Goal: Transaction & Acquisition: Purchase product/service

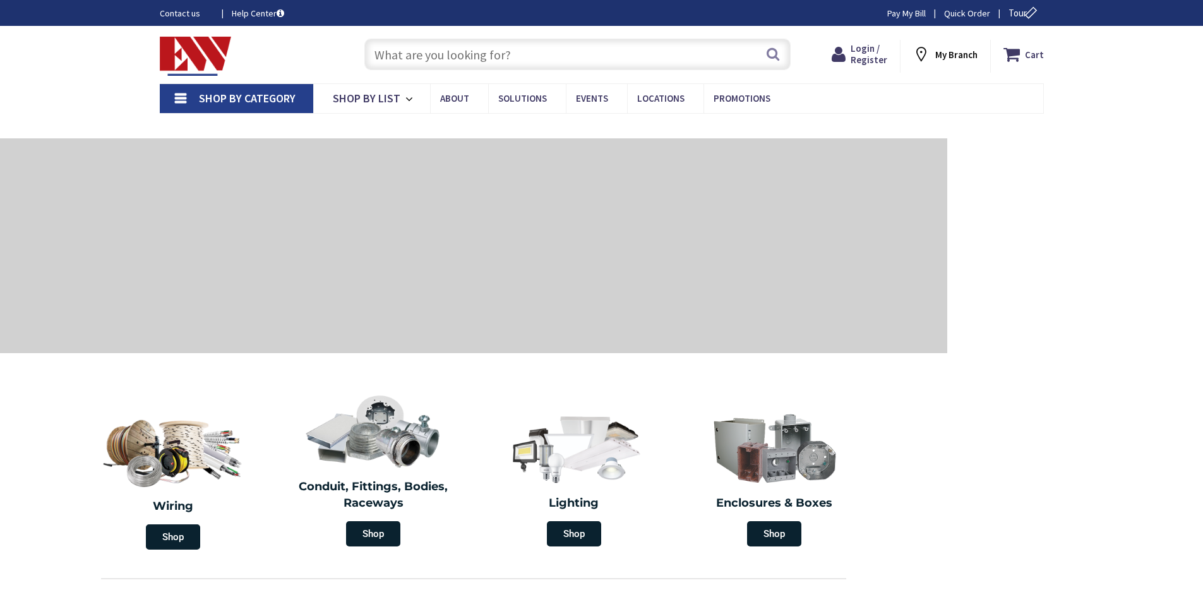
click at [526, 57] on input "text" at bounding box center [577, 55] width 426 height 32
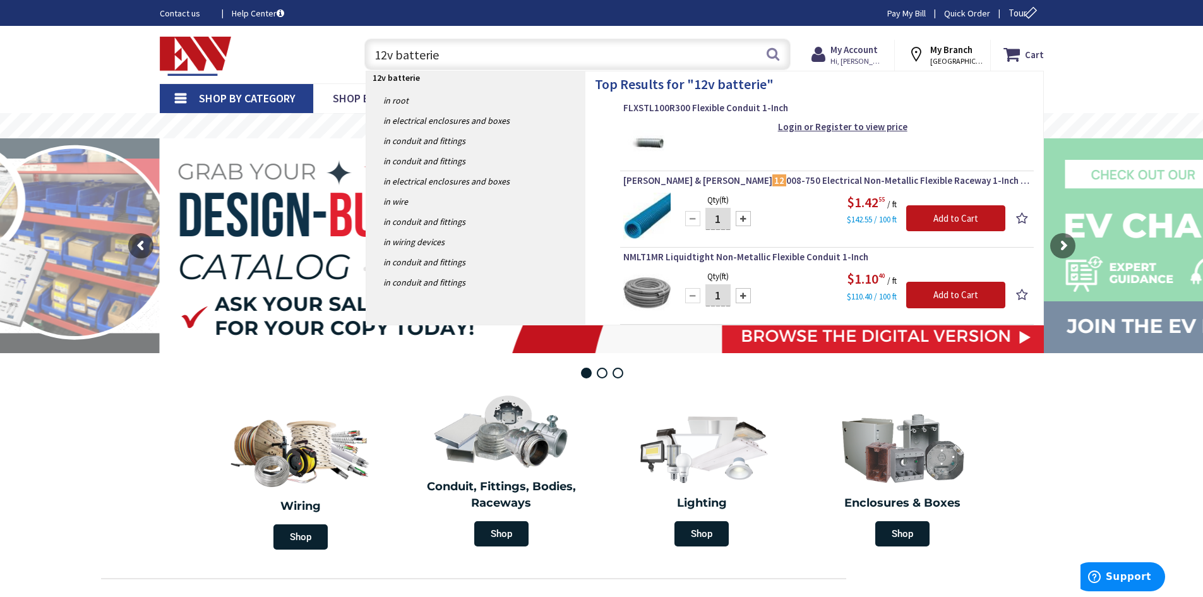
type input "12v batteries"
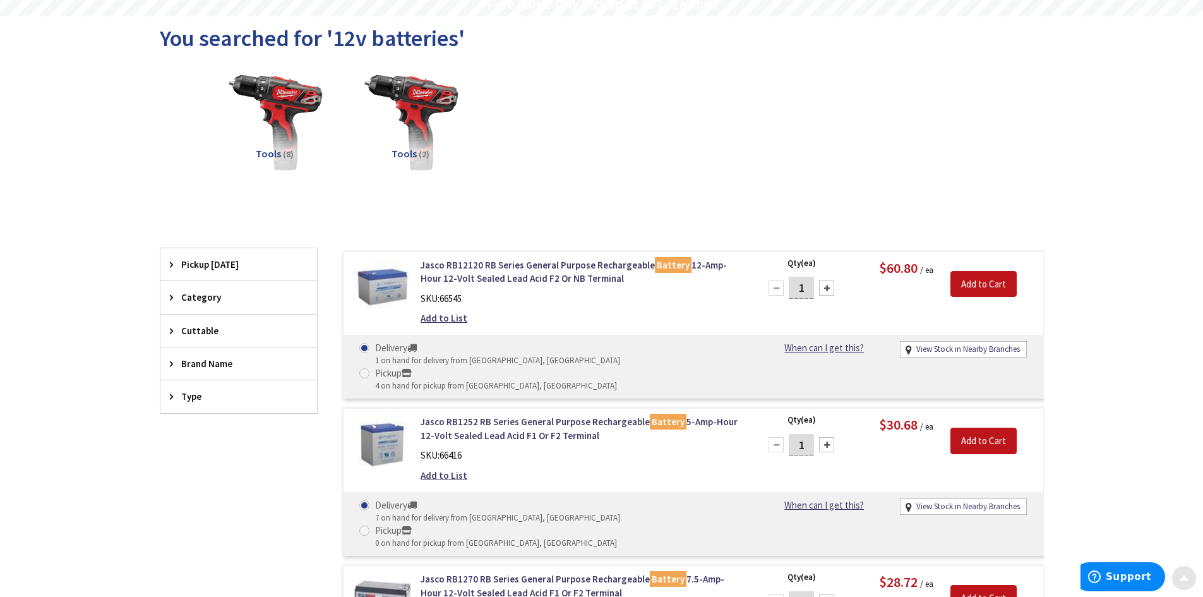
scroll to position [128, 0]
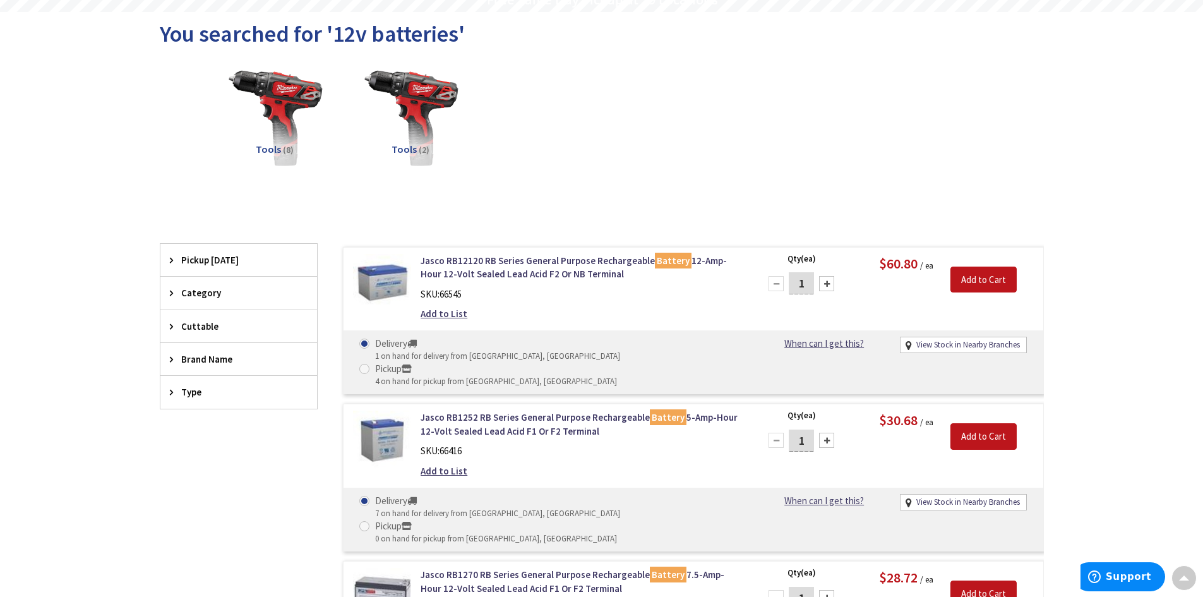
click at [227, 300] on div "Category" at bounding box center [238, 293] width 157 height 32
click at [227, 300] on div "Category" at bounding box center [238, 293] width 157 height 33
click at [232, 266] on span "Pickup Today" at bounding box center [232, 259] width 103 height 13
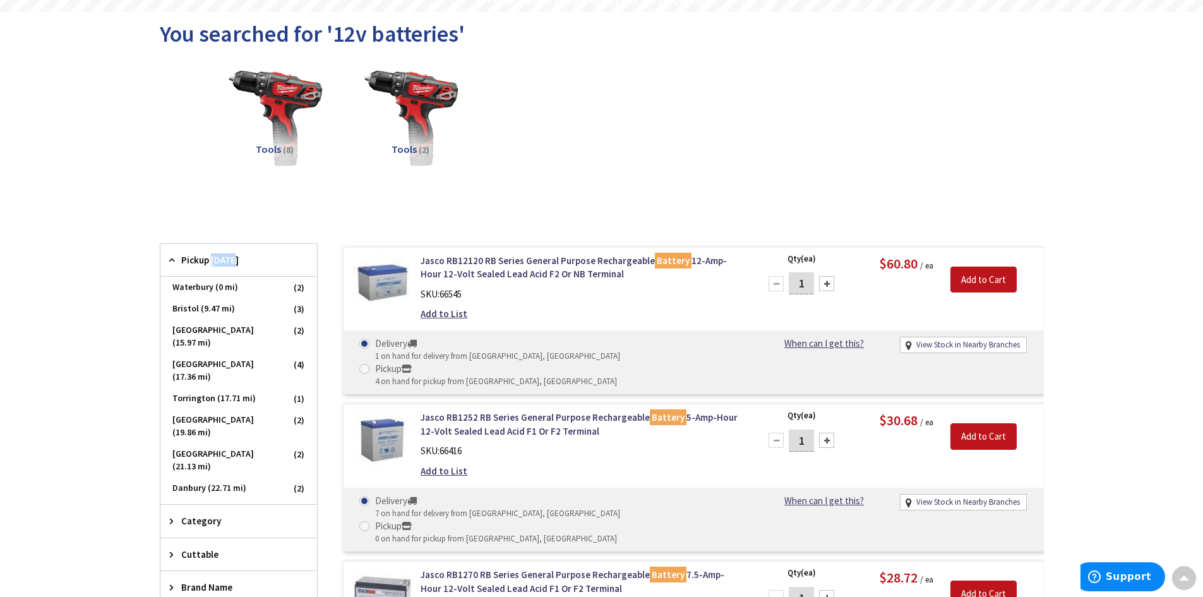
click at [232, 266] on span "Pickup Today" at bounding box center [232, 259] width 103 height 13
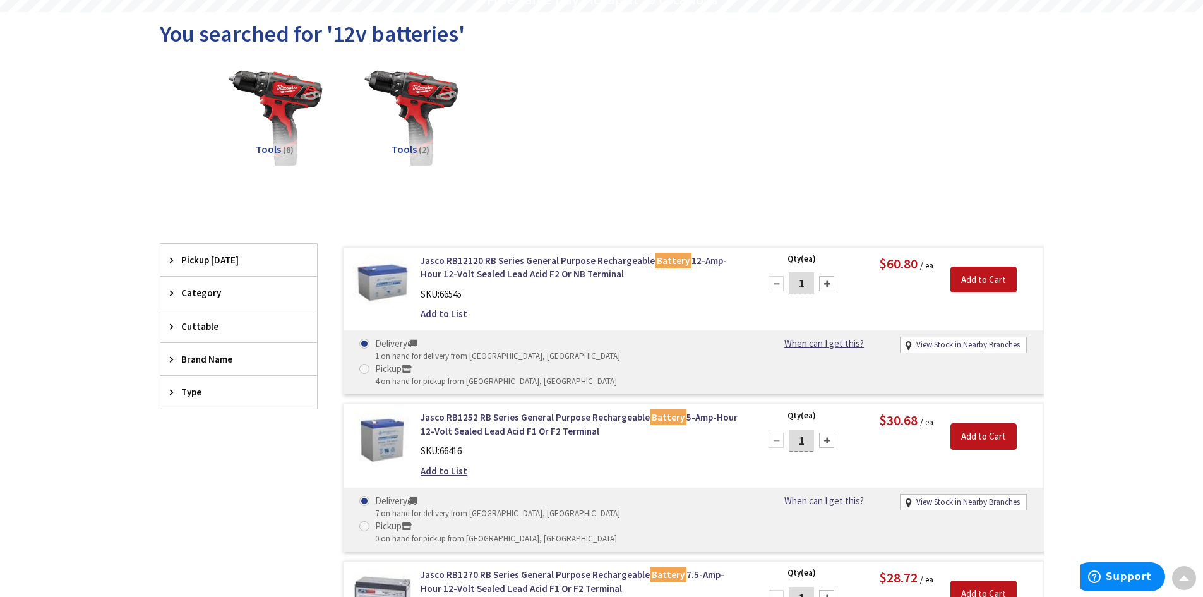
click at [198, 400] on div "Type" at bounding box center [238, 392] width 157 height 32
click at [198, 400] on div "Type" at bounding box center [238, 392] width 157 height 33
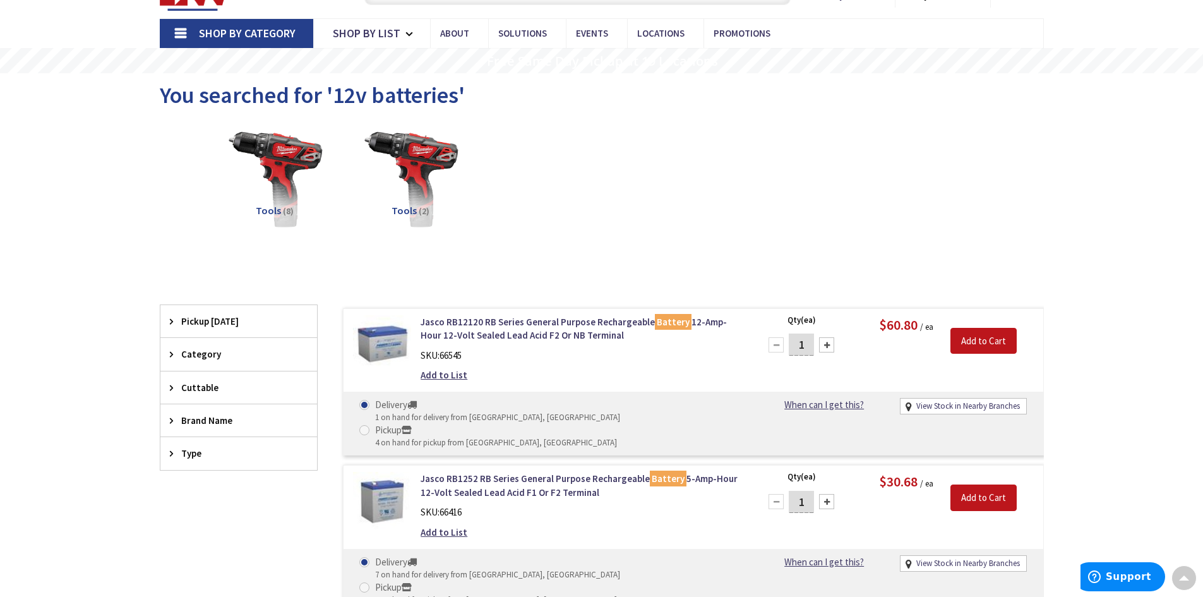
scroll to position [0, 0]
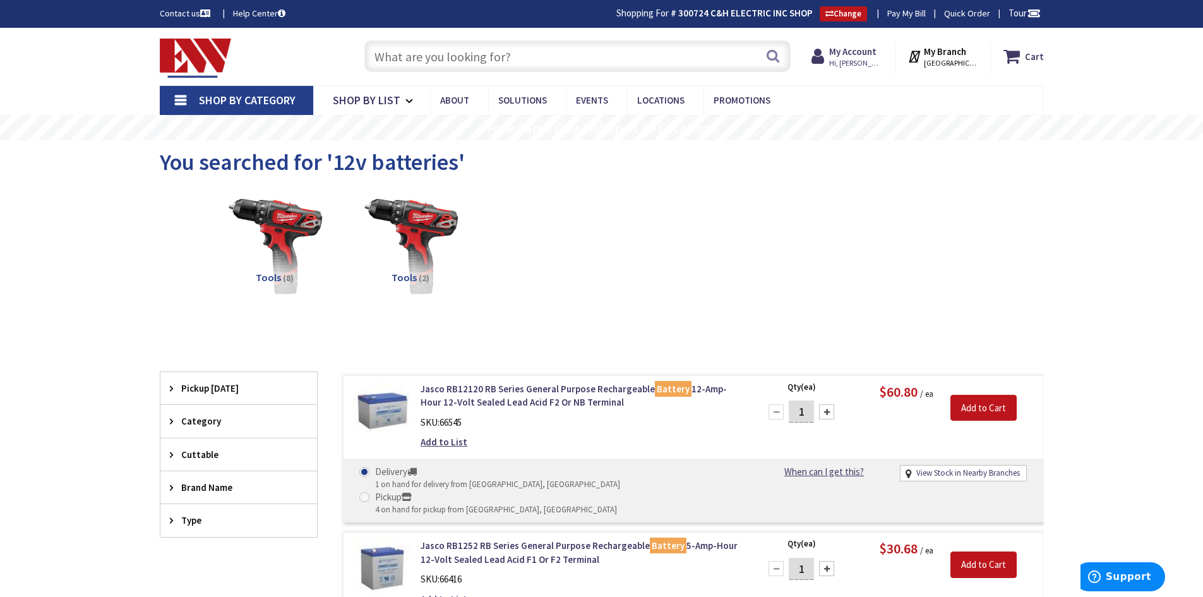
click at [448, 53] on input "text" at bounding box center [577, 56] width 426 height 32
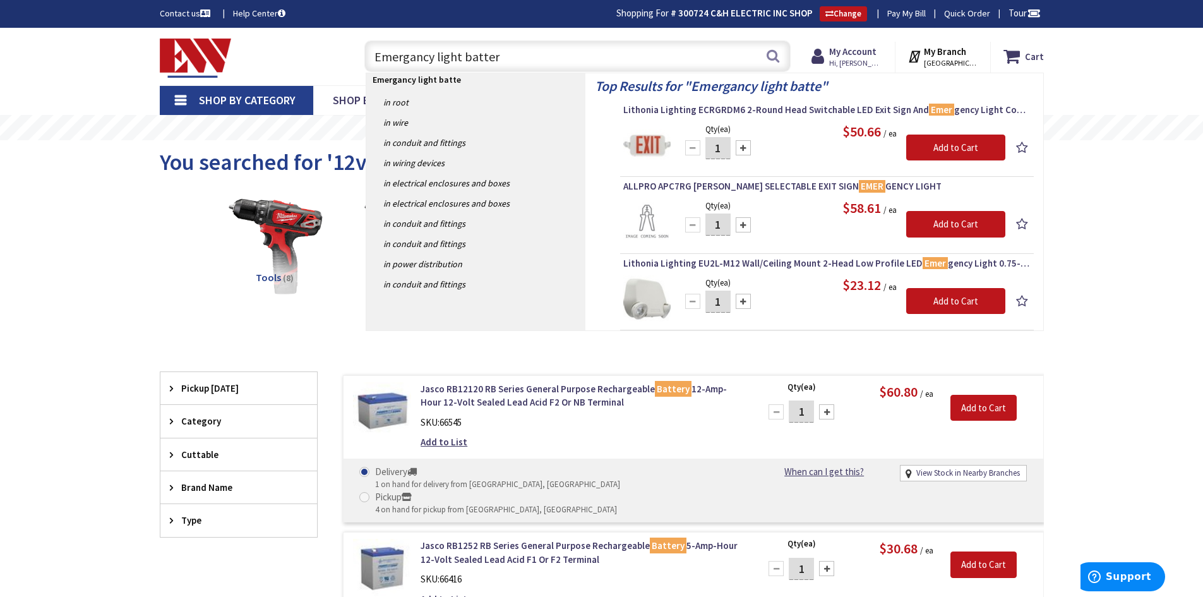
type input "Emergancy light battery"
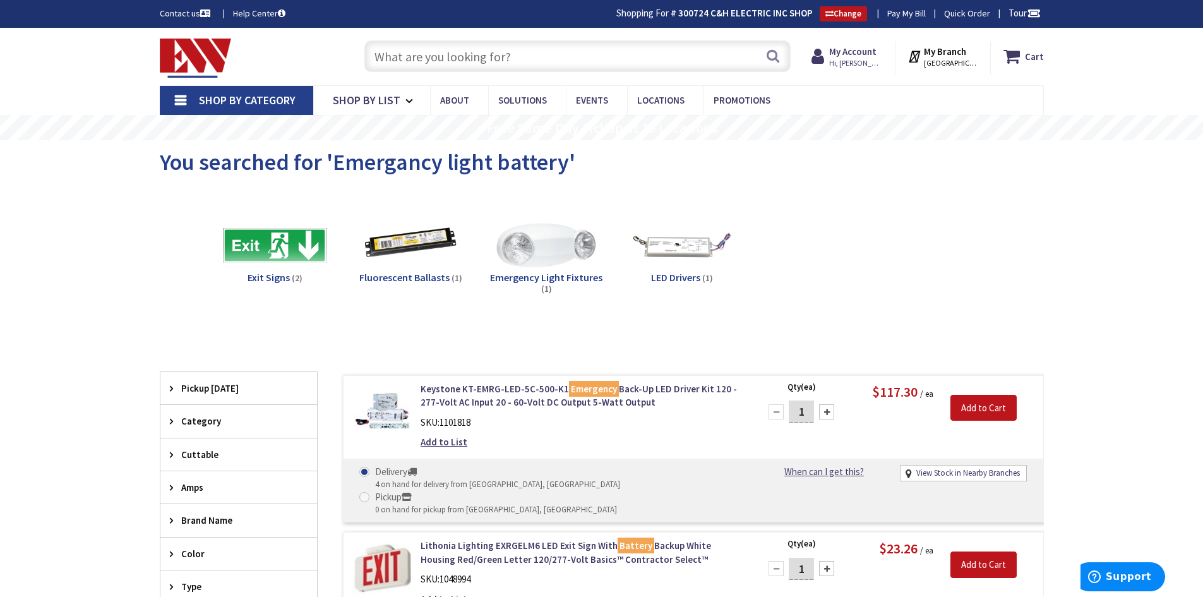
click at [467, 58] on input "text" at bounding box center [577, 56] width 426 height 32
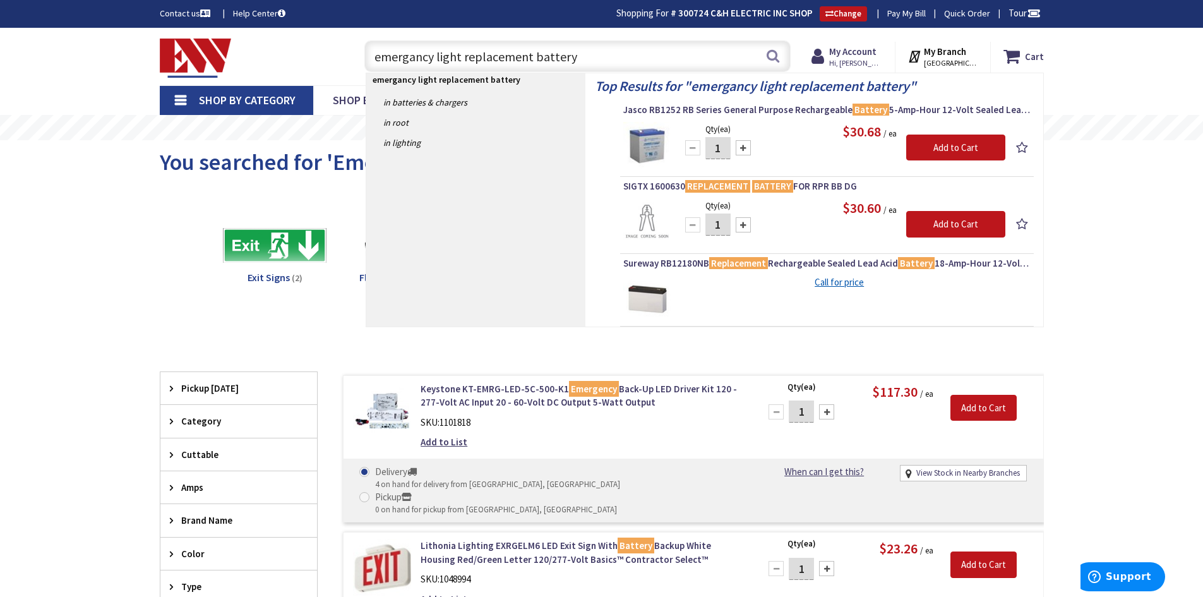
click at [393, 57] on input "emergancy light replacement battery" at bounding box center [577, 56] width 426 height 32
type input "emergency light replacement battery"
click at [616, 47] on input "emergency light replacement battery" at bounding box center [577, 56] width 426 height 32
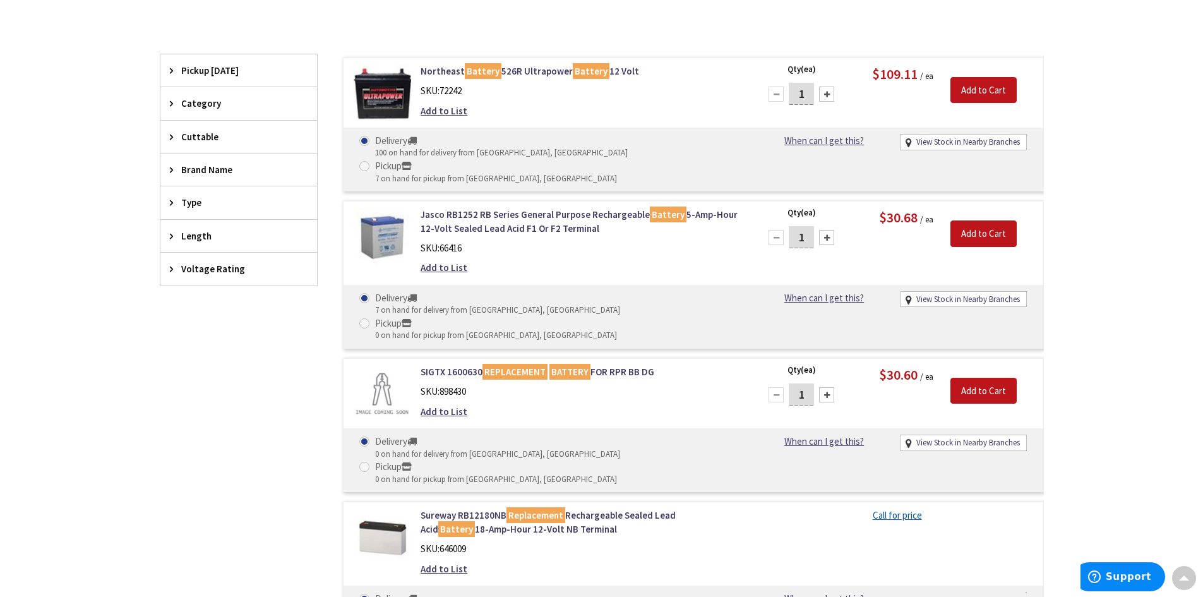
scroll to position [442, 0]
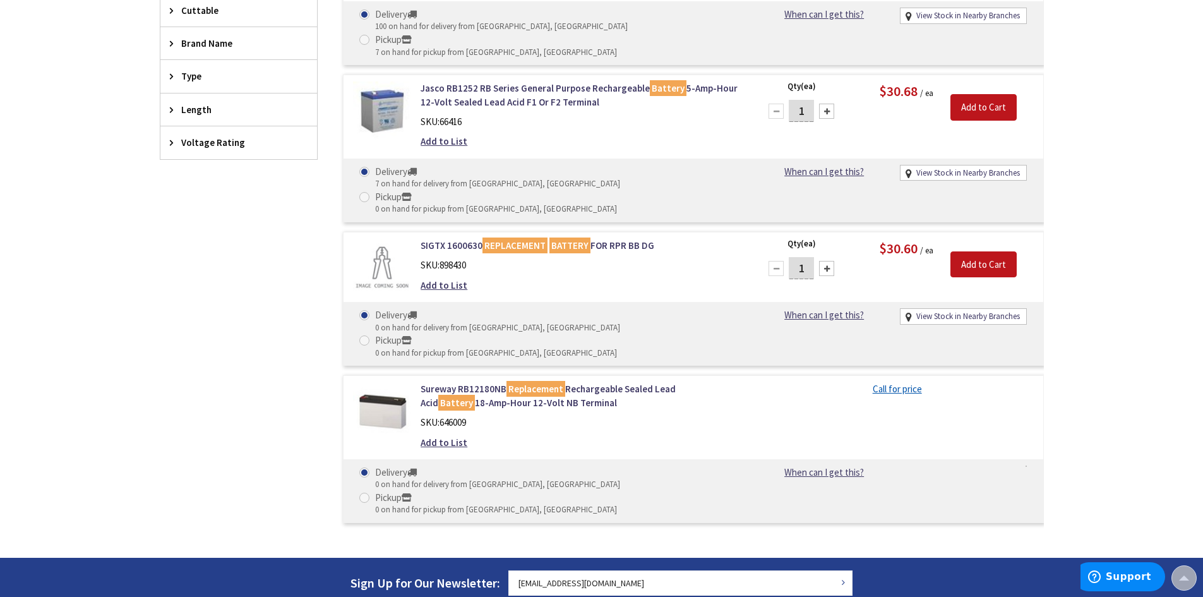
click at [393, 382] on img at bounding box center [382, 411] width 59 height 59
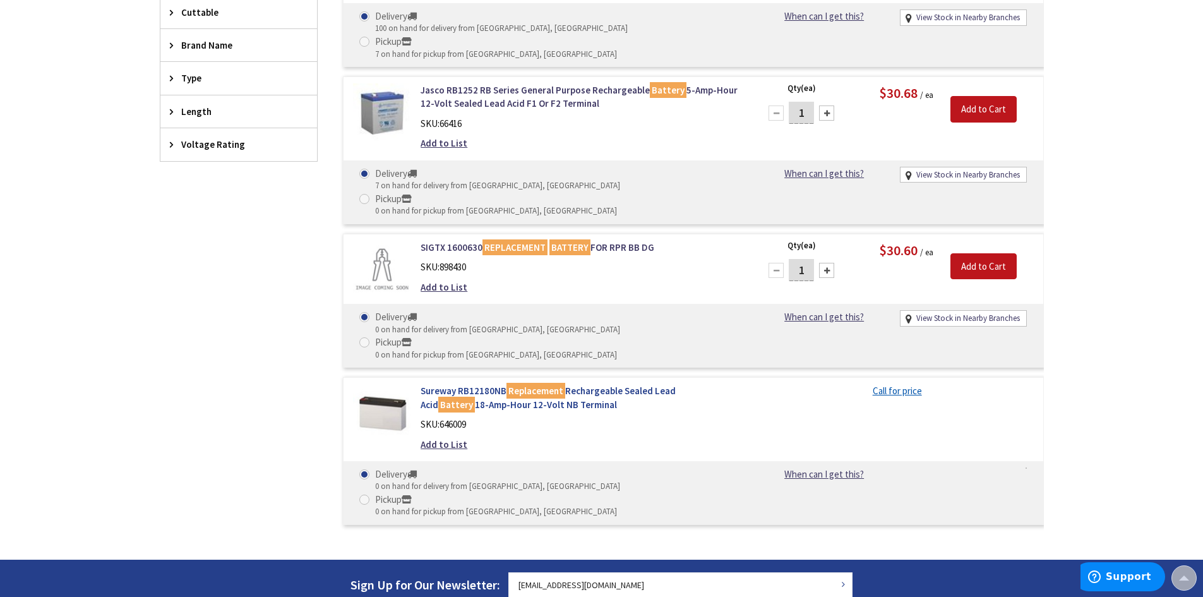
scroll to position [444, 0]
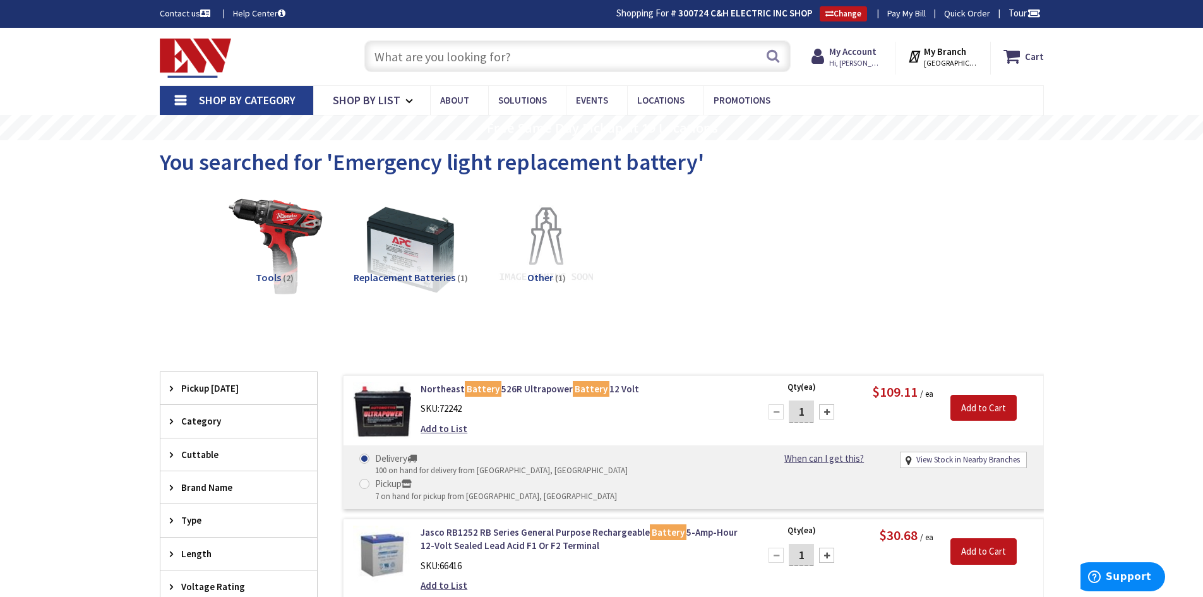
click at [434, 44] on input "text" at bounding box center [577, 56] width 426 height 32
type input "Emergency Exit Sign"
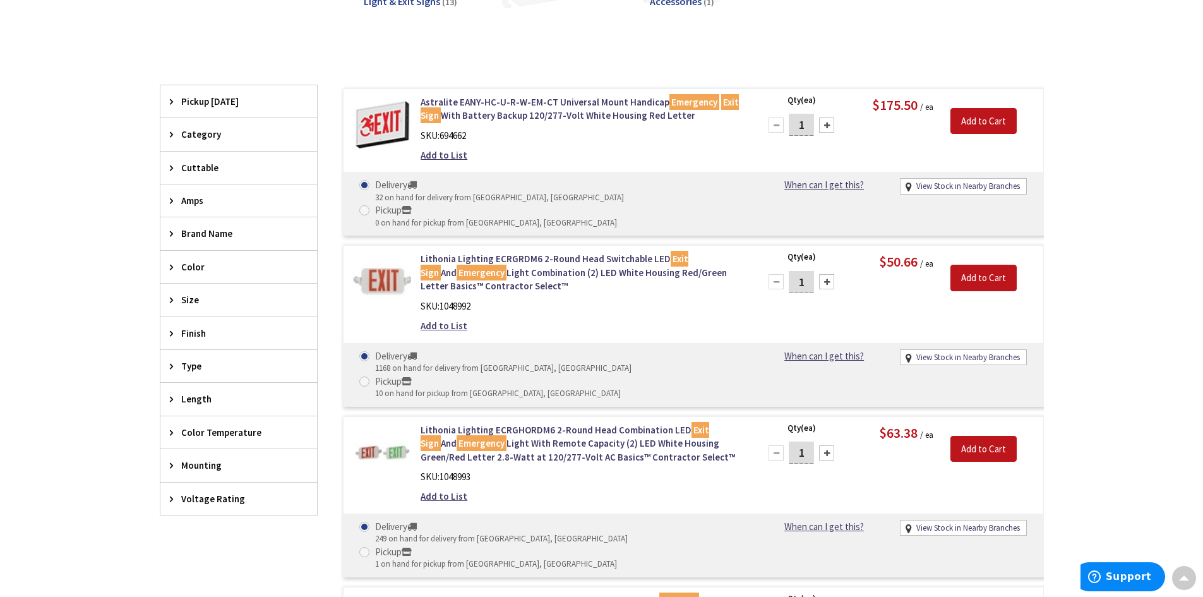
scroll to position [316, 0]
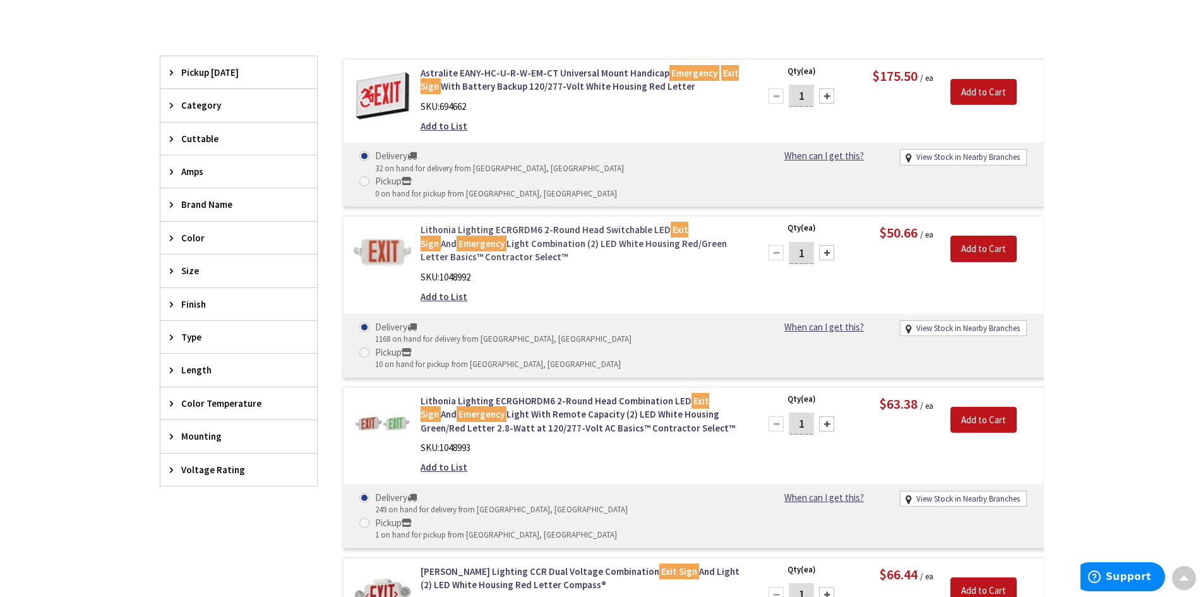
click at [476, 223] on link "Lithonia Lighting ECRGRDM6 2-Round Head Switchable LED Exit Sign And Emergency …" at bounding box center [581, 243] width 321 height 40
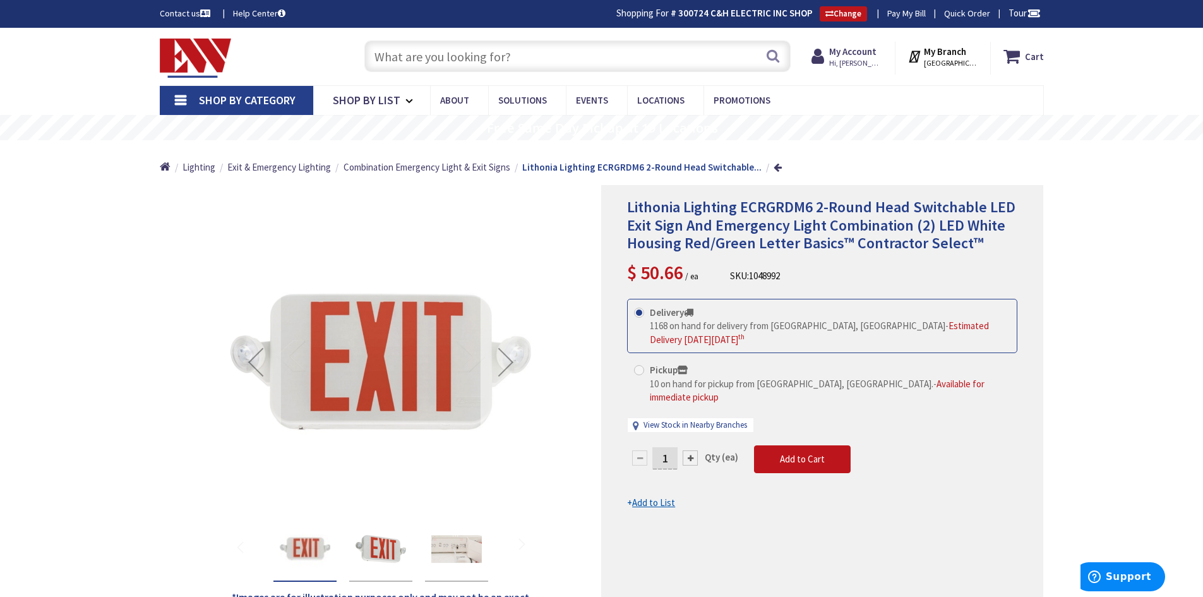
click at [515, 369] on div "Next" at bounding box center [505, 362] width 51 height 51
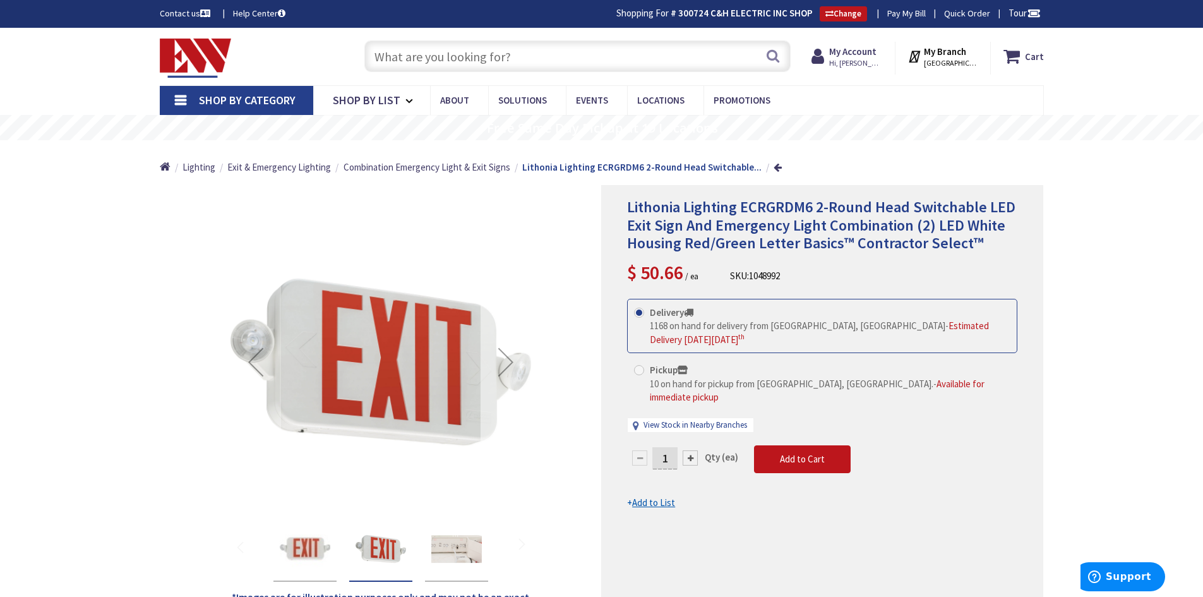
click at [511, 369] on div "Next" at bounding box center [505, 362] width 51 height 51
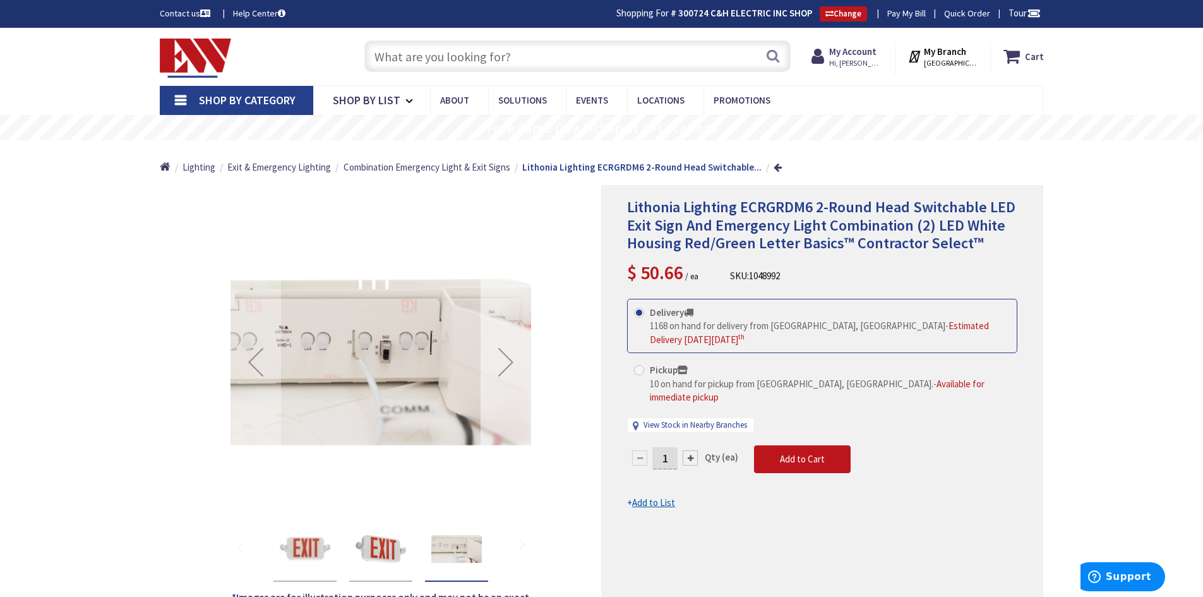
click at [511, 369] on div "Next" at bounding box center [505, 362] width 51 height 51
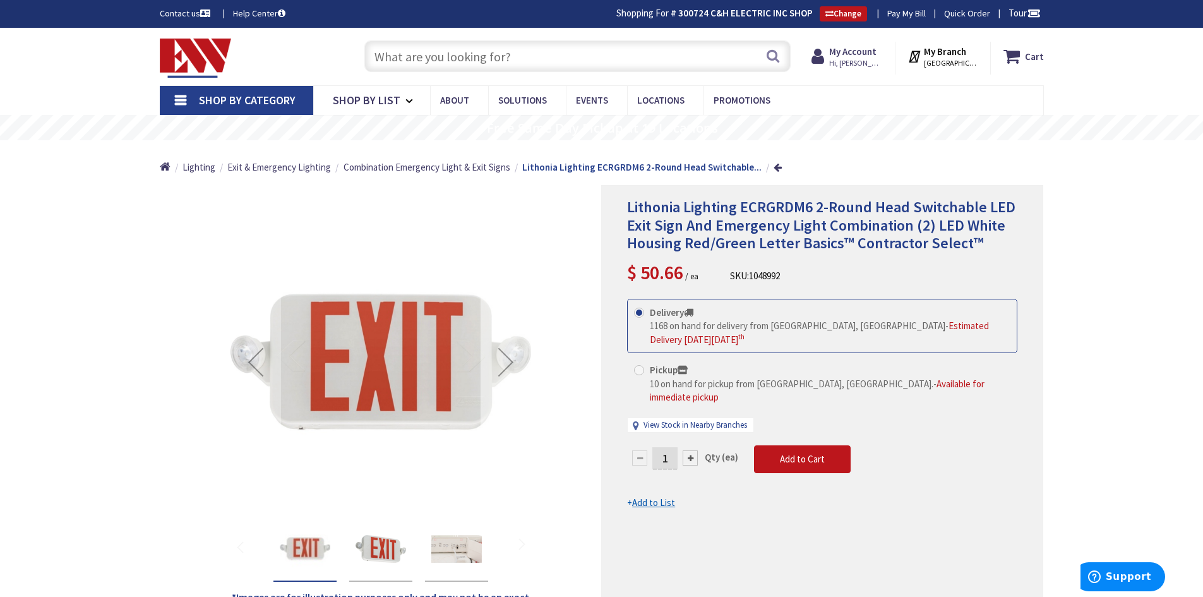
click at [511, 369] on div "Next" at bounding box center [505, 362] width 51 height 51
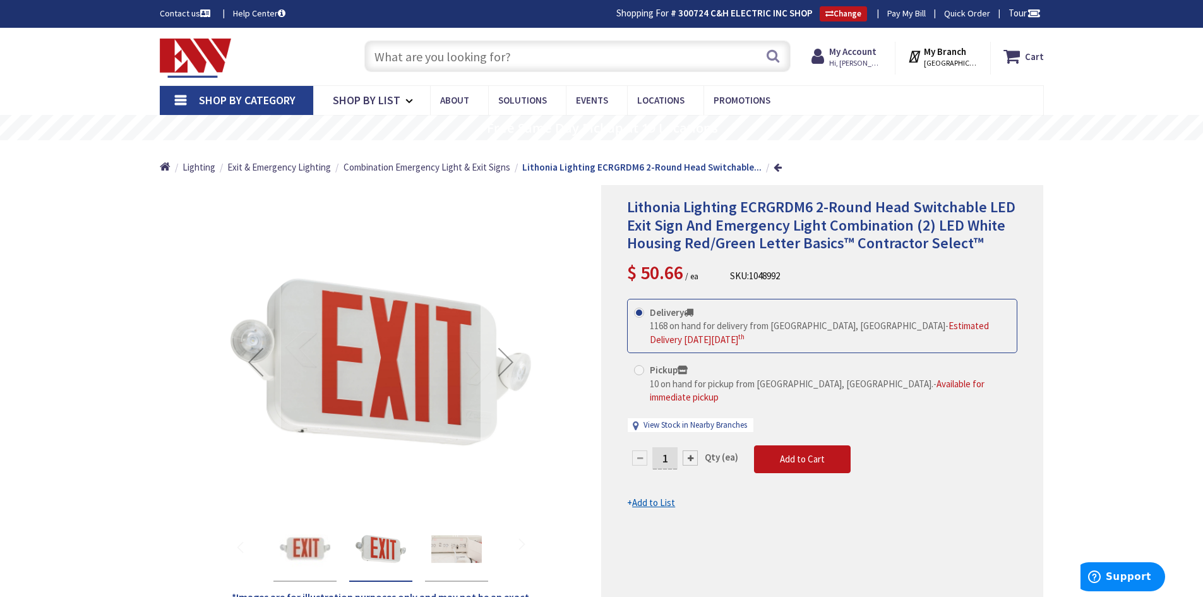
click at [511, 369] on div "Next" at bounding box center [505, 362] width 51 height 51
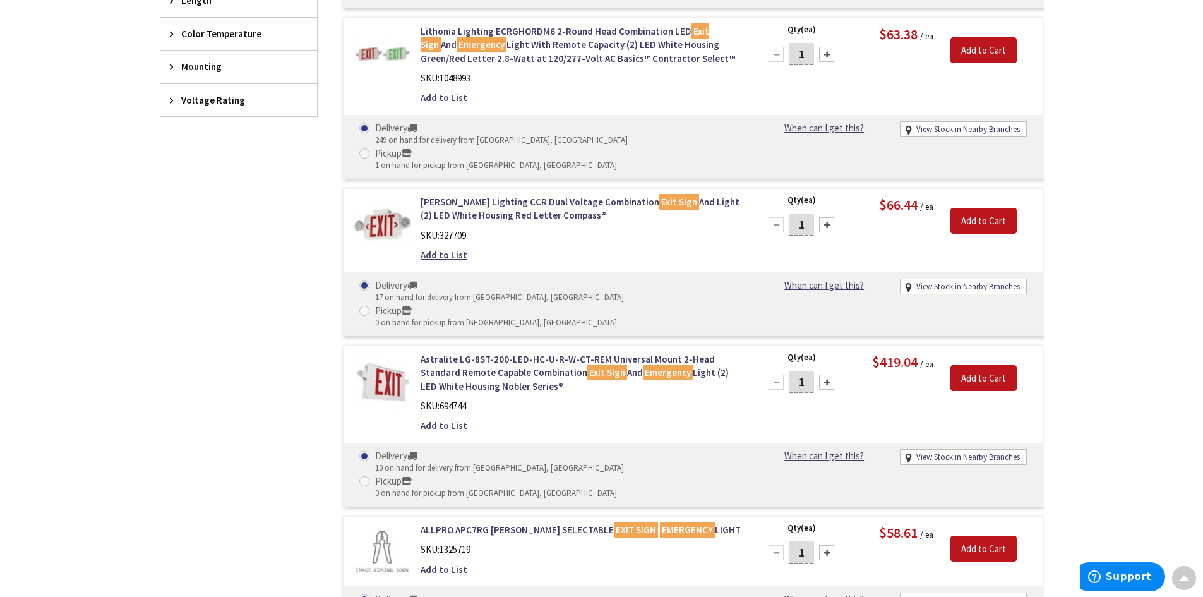
scroll to position [695, 0]
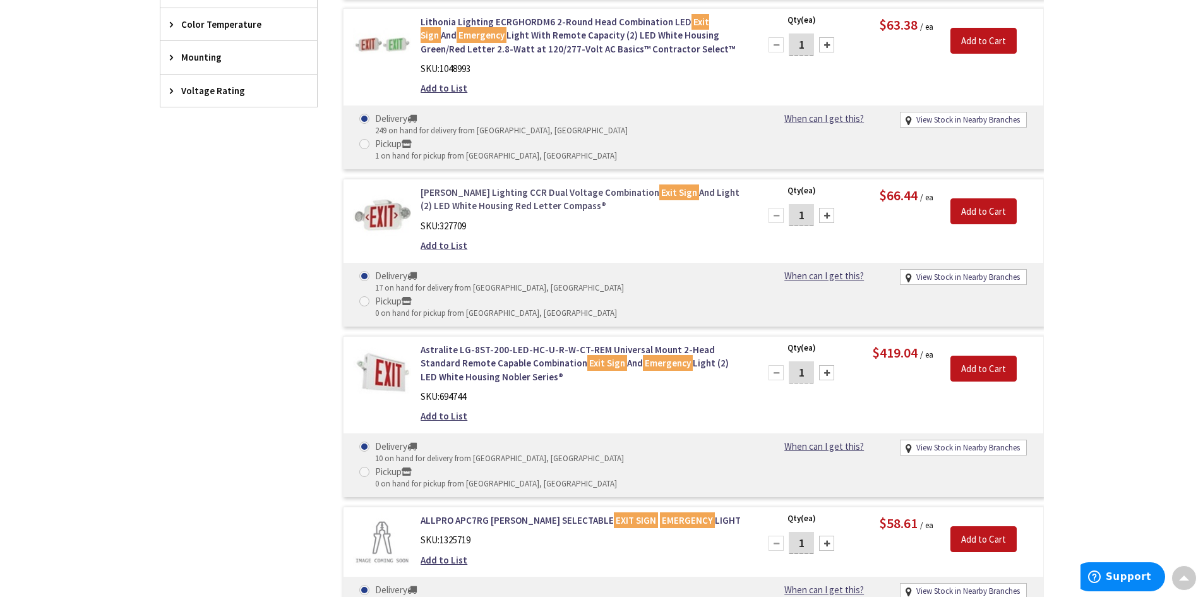
click at [457, 186] on link "Hubbell Lighting CCR Dual Voltage Combination Exit Sign And Light (2) LED White…" at bounding box center [581, 199] width 321 height 27
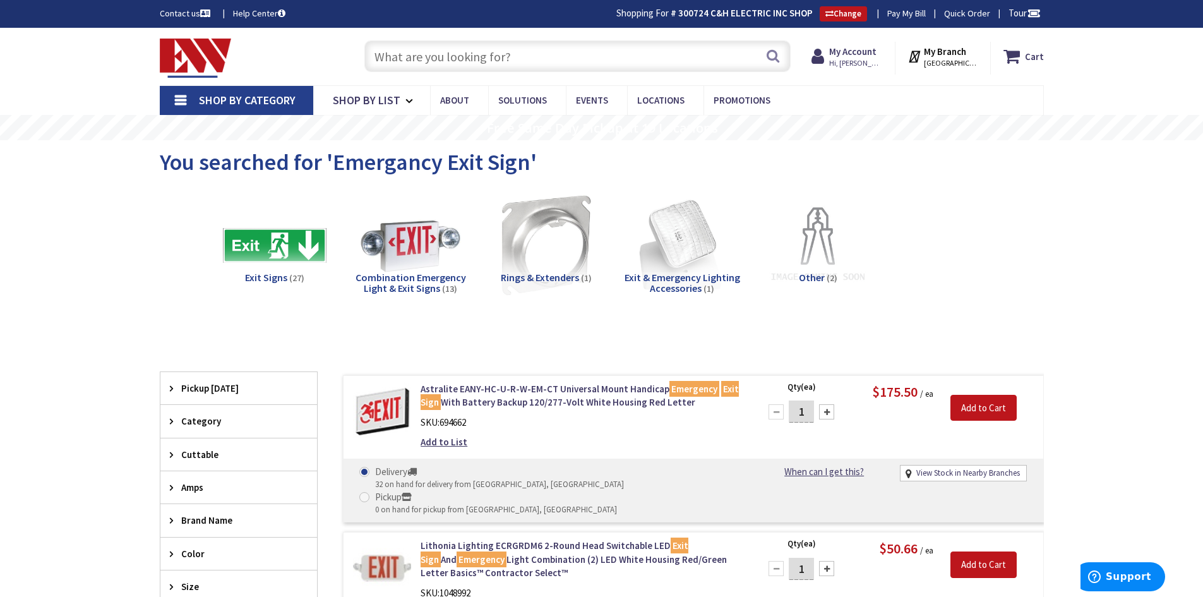
click at [480, 43] on input "text" at bounding box center [577, 56] width 426 height 32
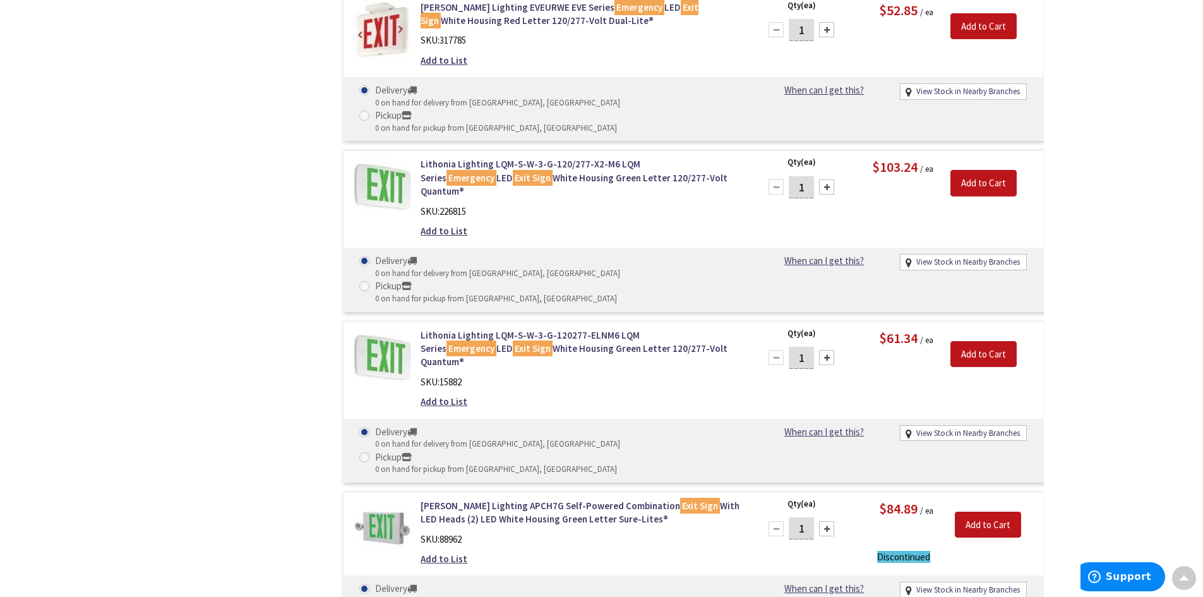
scroll to position [2968, 0]
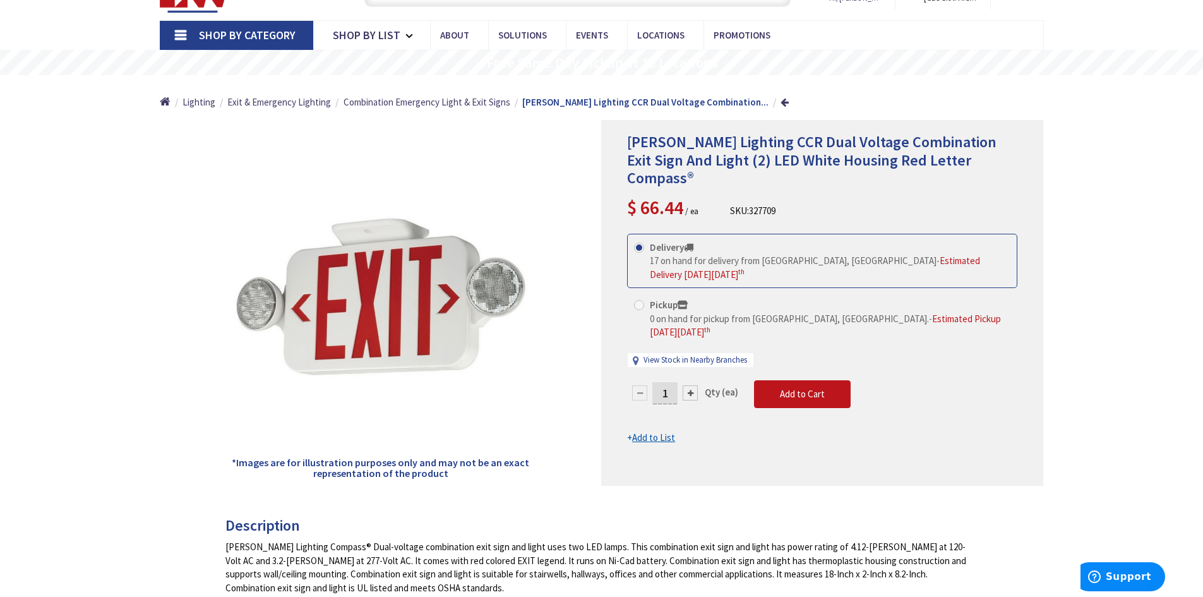
scroll to position [65, 0]
drag, startPoint x: 625, startPoint y: 141, endPoint x: 997, endPoint y: 142, distance: 371.9
click at [997, 142] on div "[PERSON_NAME] Lighting CCR Dual Voltage Combination Exit Sign And Light (2) LED…" at bounding box center [822, 303] width 442 height 366
copy span "[PERSON_NAME] Lighting CCR Dual Voltage Combination Exit Sign"
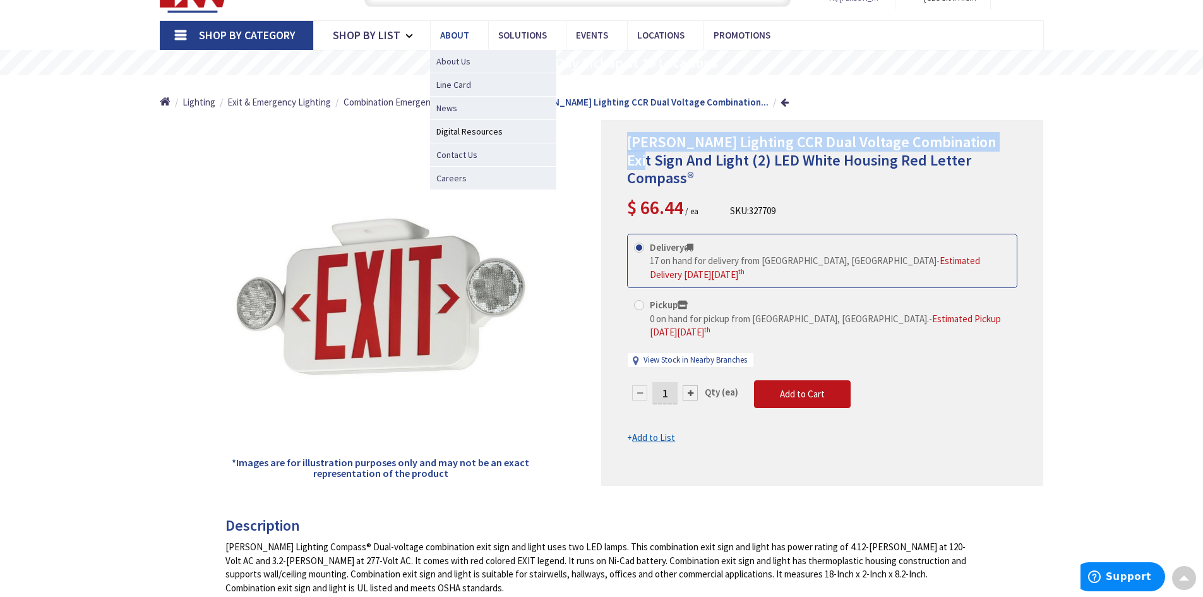
scroll to position [0, 0]
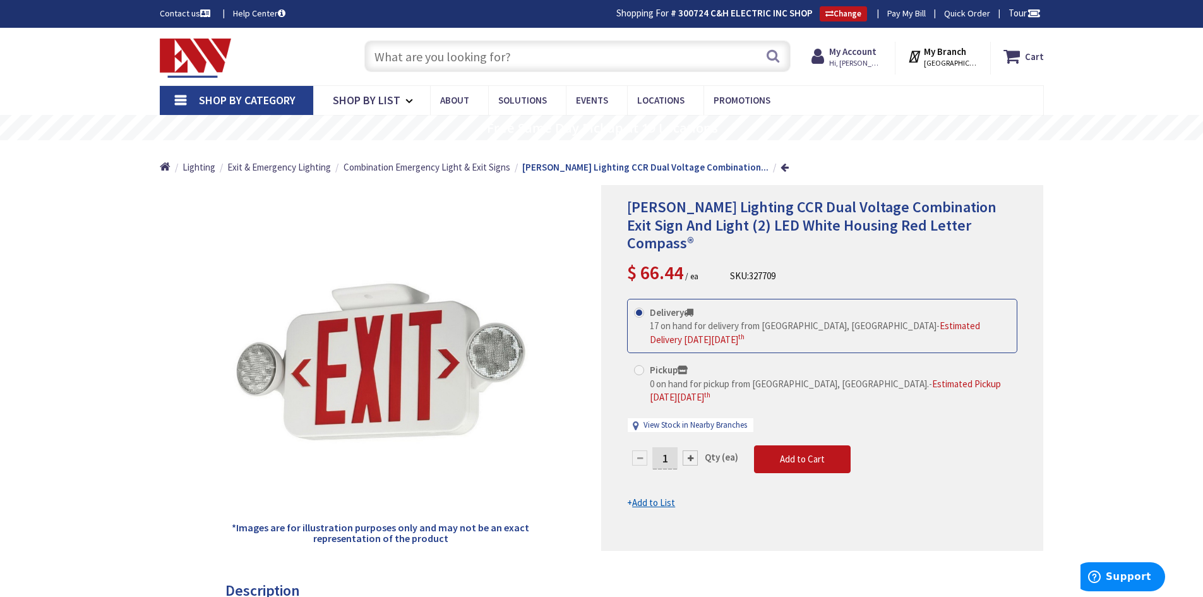
click at [452, 59] on input "text" at bounding box center [577, 56] width 426 height 32
paste input "[PERSON_NAME] Lighting CCR Dual Voltage Combination Exit Sign"
drag, startPoint x: 625, startPoint y: 59, endPoint x: 559, endPoint y: 63, distance: 66.4
click at [559, 63] on input "Hubbell Lighting CCR Dual Voltage Combination Exit Sign" at bounding box center [577, 56] width 426 height 32
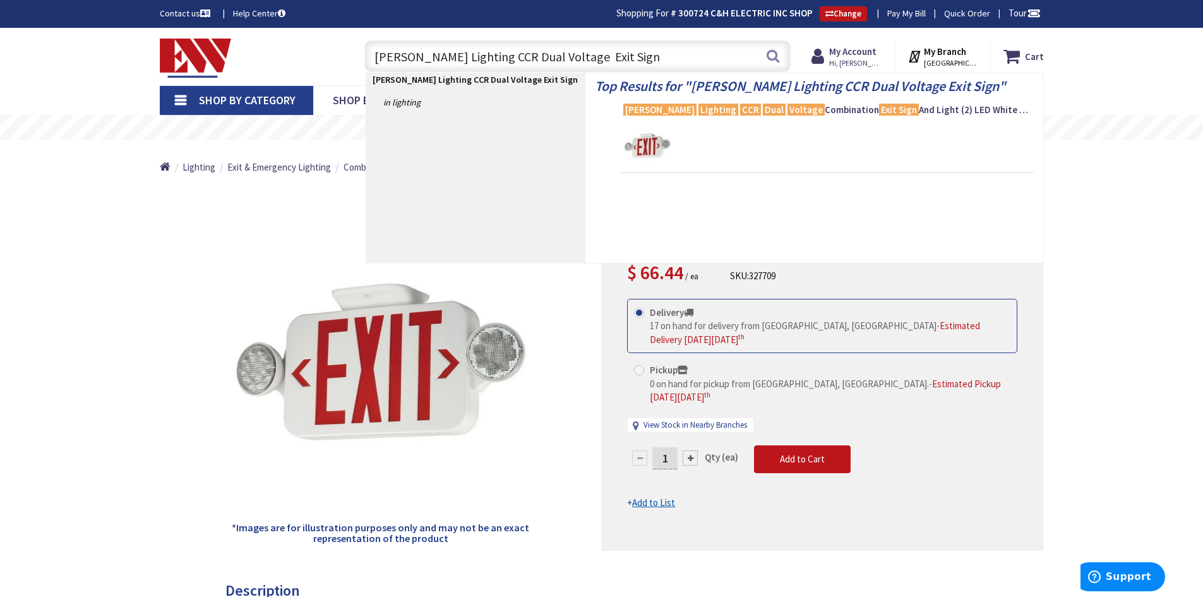
type input "Hubbell Lighting CCR Dual Voltage Exit Sign"
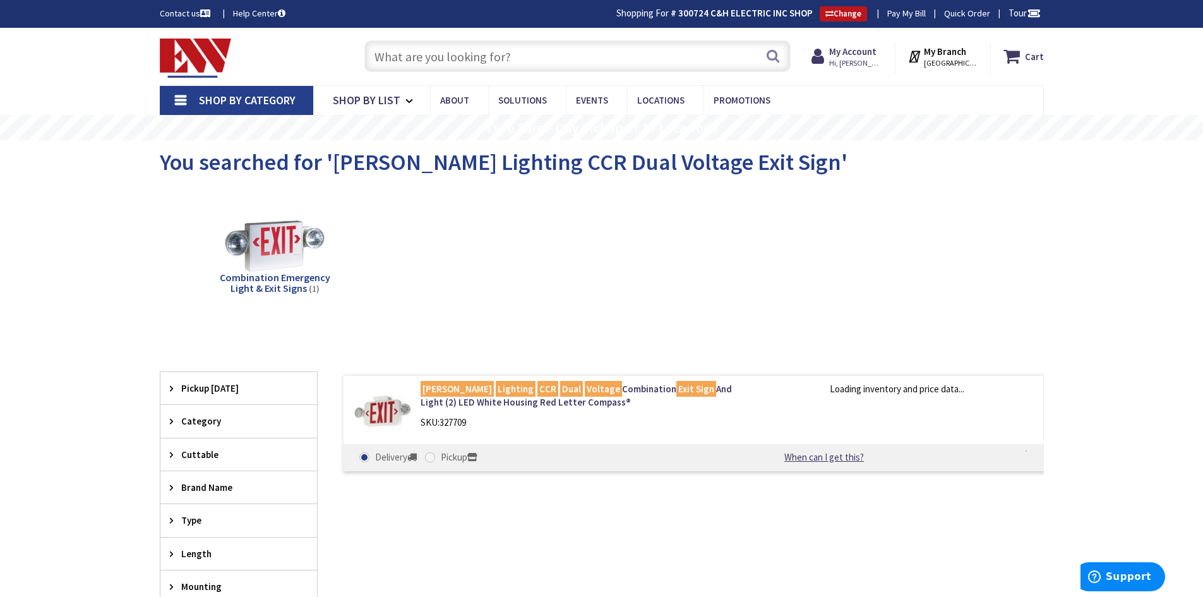
click at [419, 58] on input "text" at bounding box center [577, 56] width 426 height 32
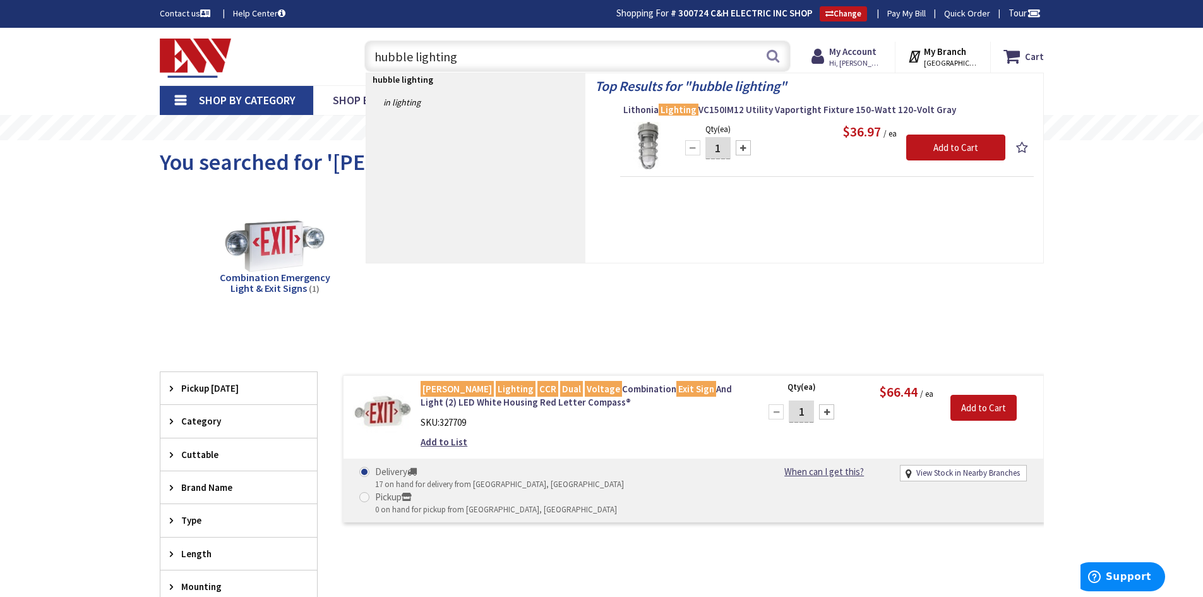
type input "hubble lighting"
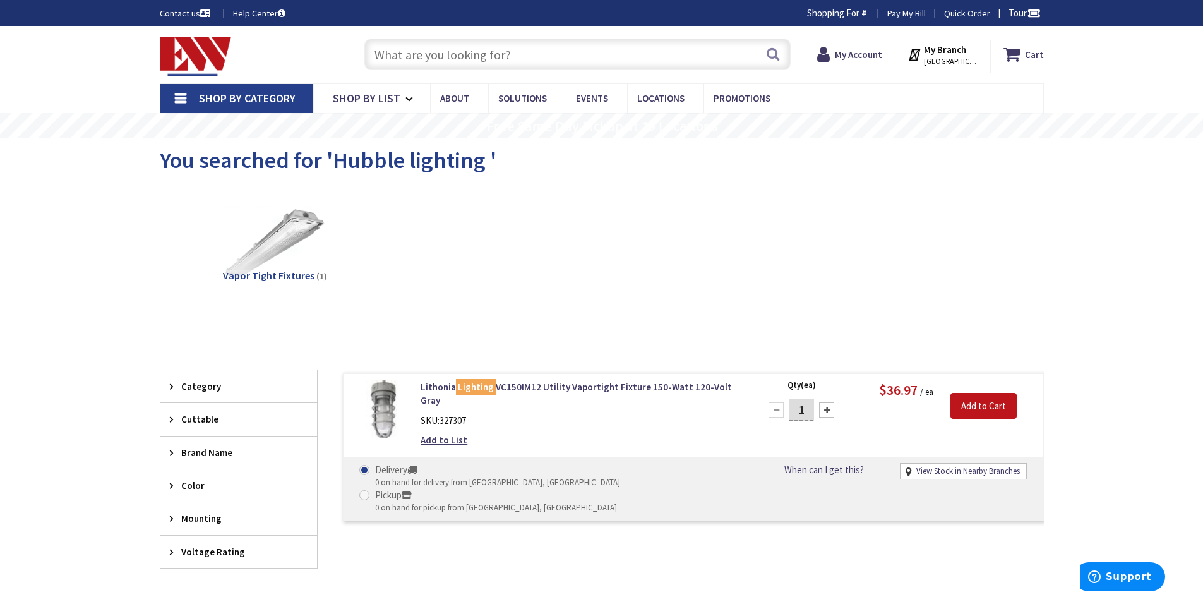
click at [432, 55] on input "text" at bounding box center [577, 55] width 426 height 32
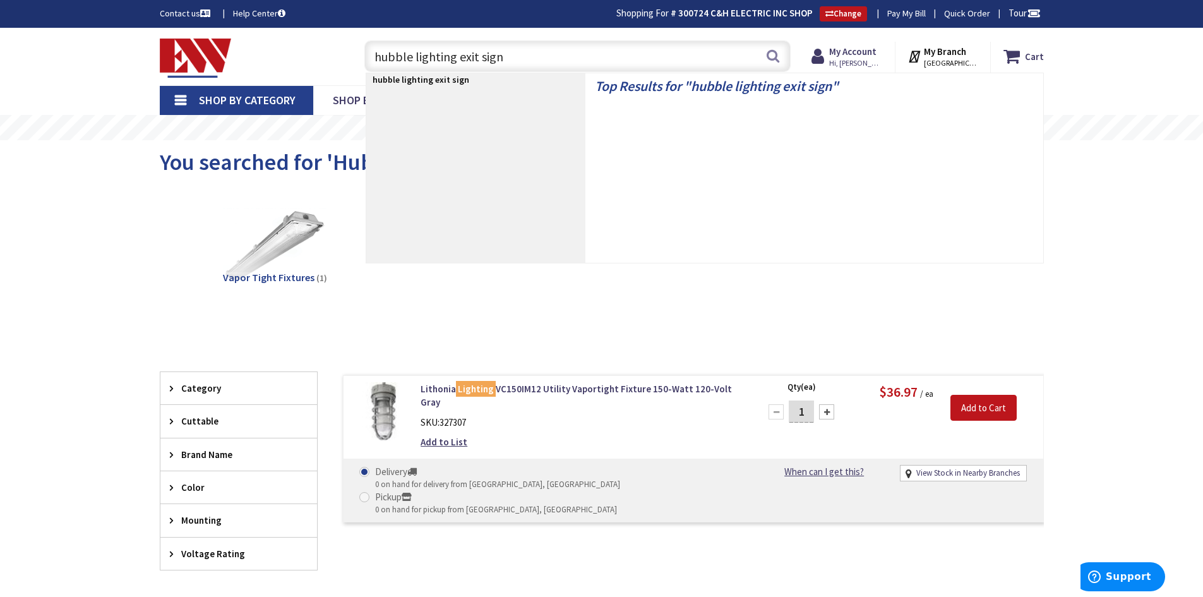
type input "hubble lighting exit signs"
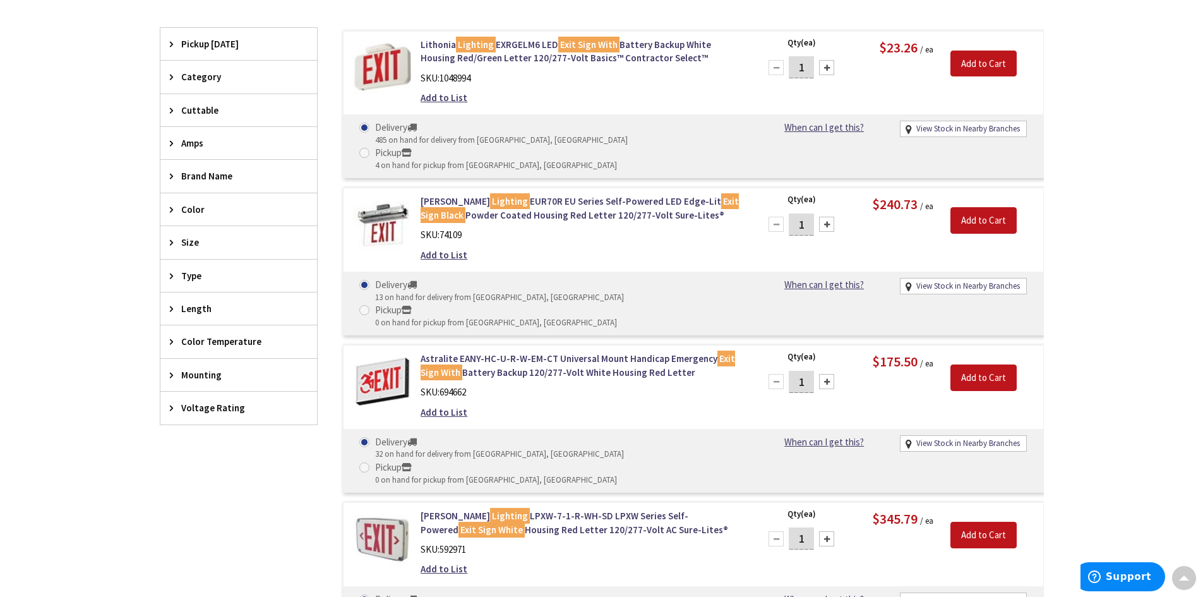
scroll to position [318, 0]
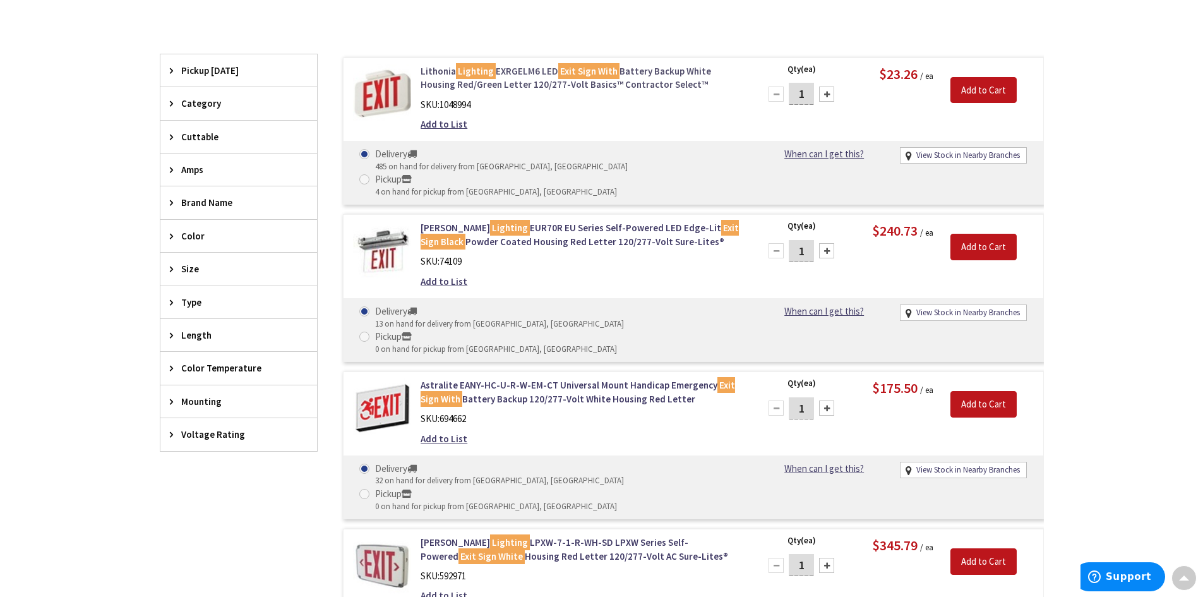
click at [474, 73] on mark "Lighting" at bounding box center [476, 71] width 40 height 16
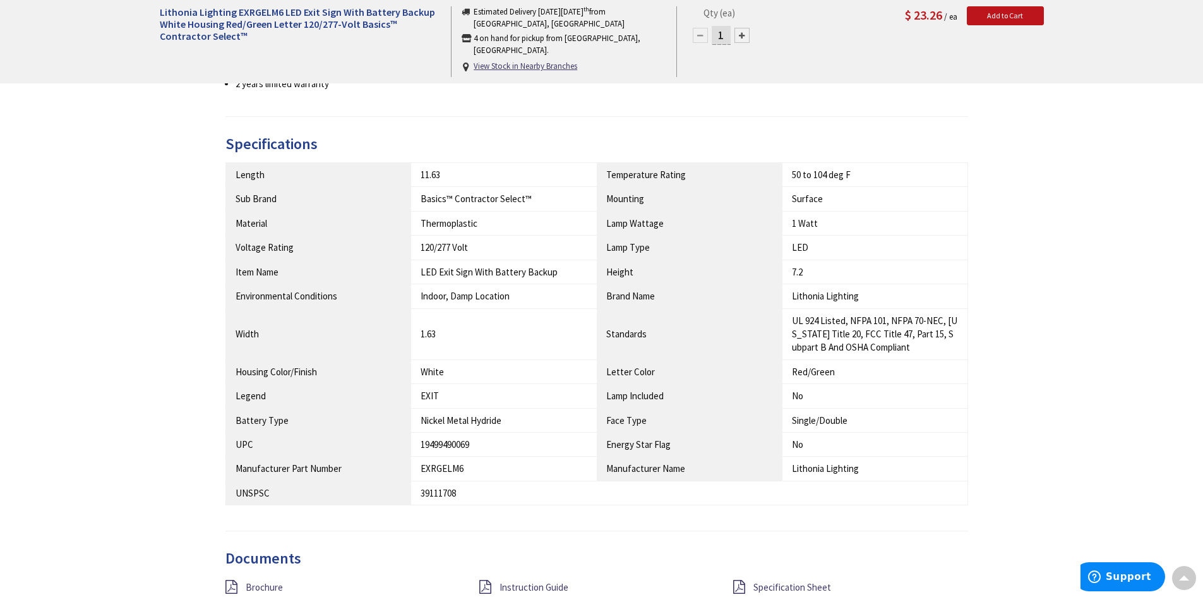
scroll to position [758, 0]
drag, startPoint x: 467, startPoint y: 467, endPoint x: 419, endPoint y: 473, distance: 48.9
click at [419, 473] on td "EXRGELM6" at bounding box center [504, 468] width 186 height 24
copy div "EXRGELM6"
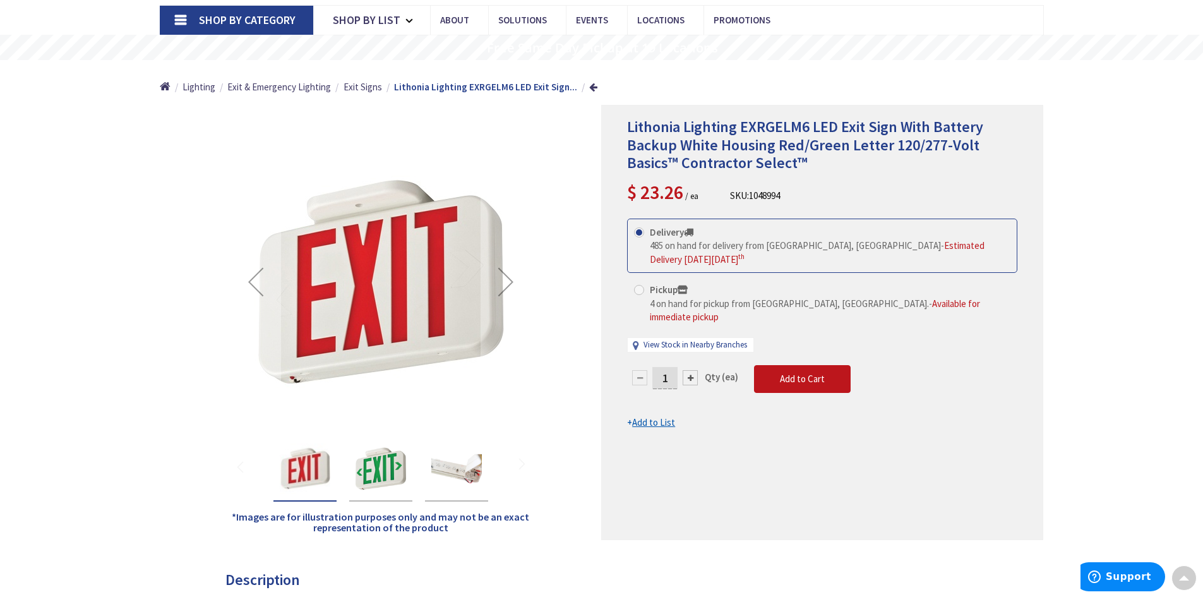
scroll to position [0, 0]
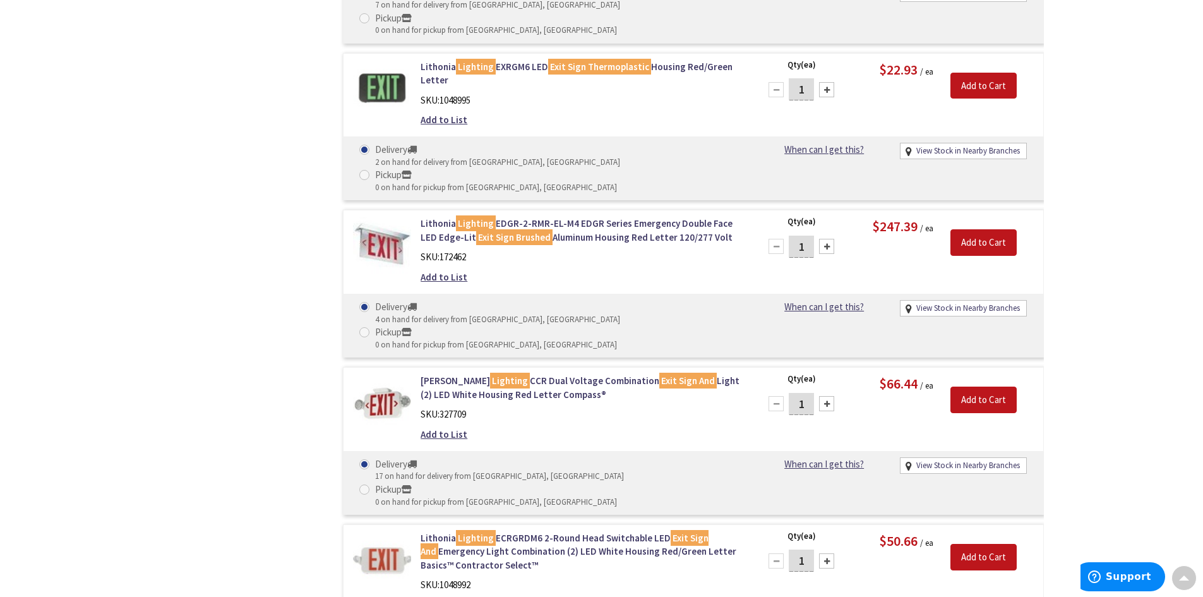
scroll to position [1121, 0]
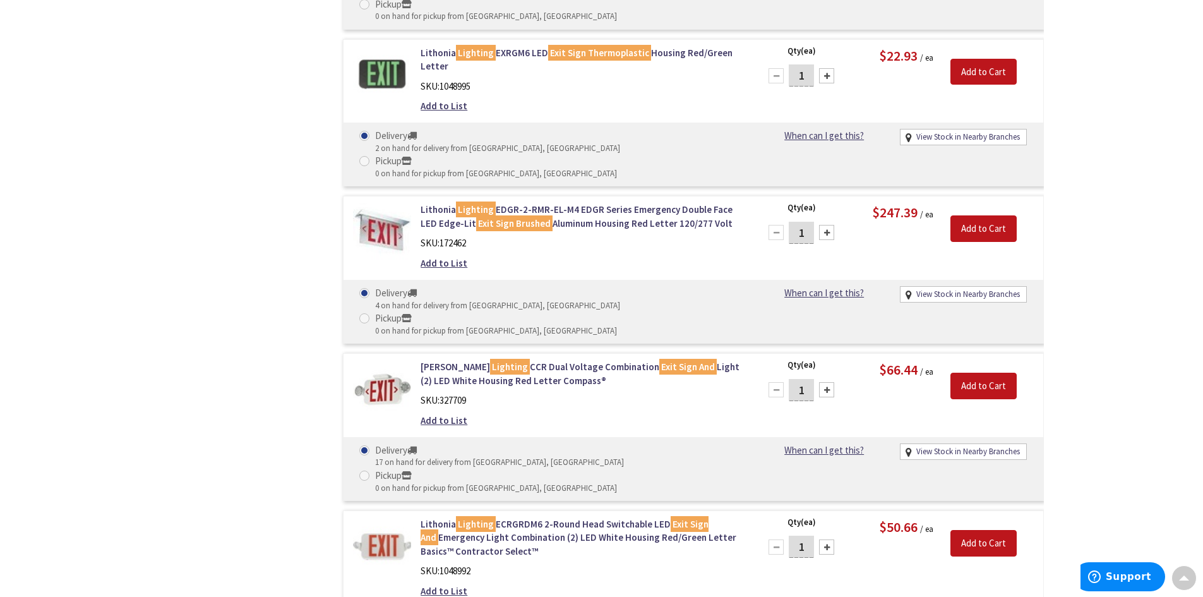
click at [380, 517] on img at bounding box center [382, 546] width 59 height 59
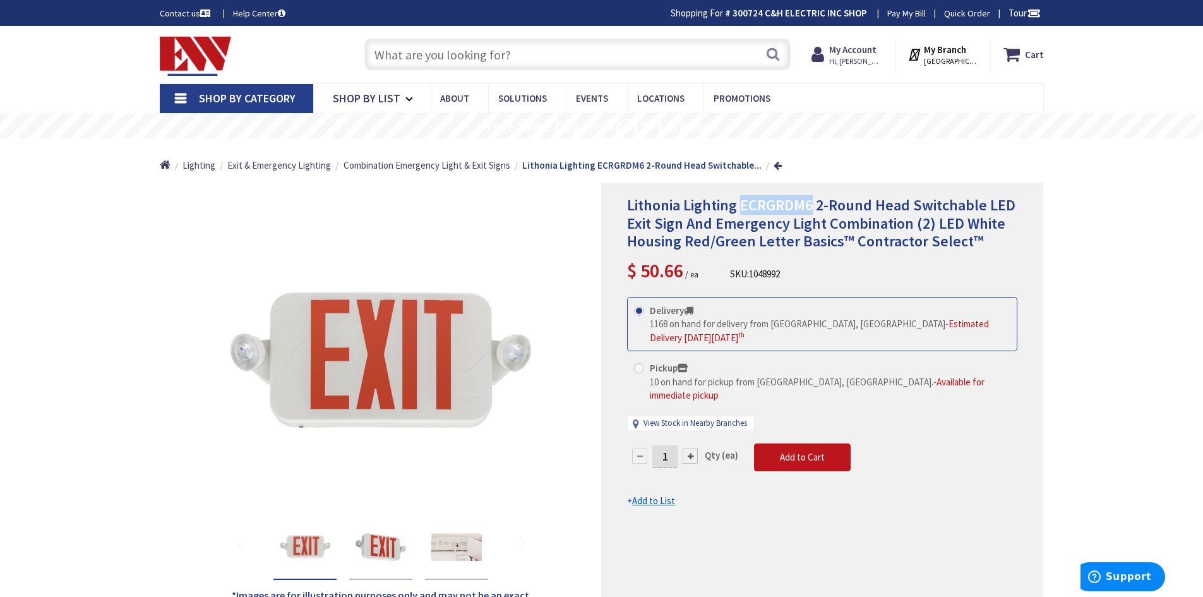
drag, startPoint x: 742, startPoint y: 209, endPoint x: 810, endPoint y: 208, distance: 68.2
click at [810, 208] on span "Lithonia Lighting ECRGRDM6 2-Round Head Switchable LED Exit Sign And Emergency …" at bounding box center [821, 223] width 388 height 56
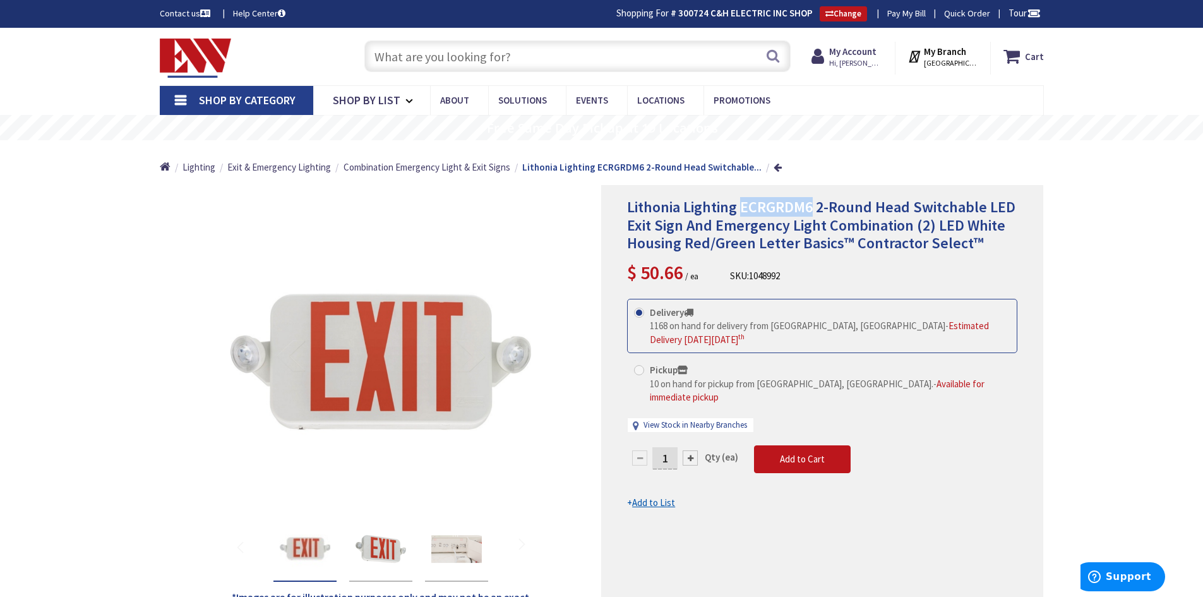
copy span "ECRGRDM6"
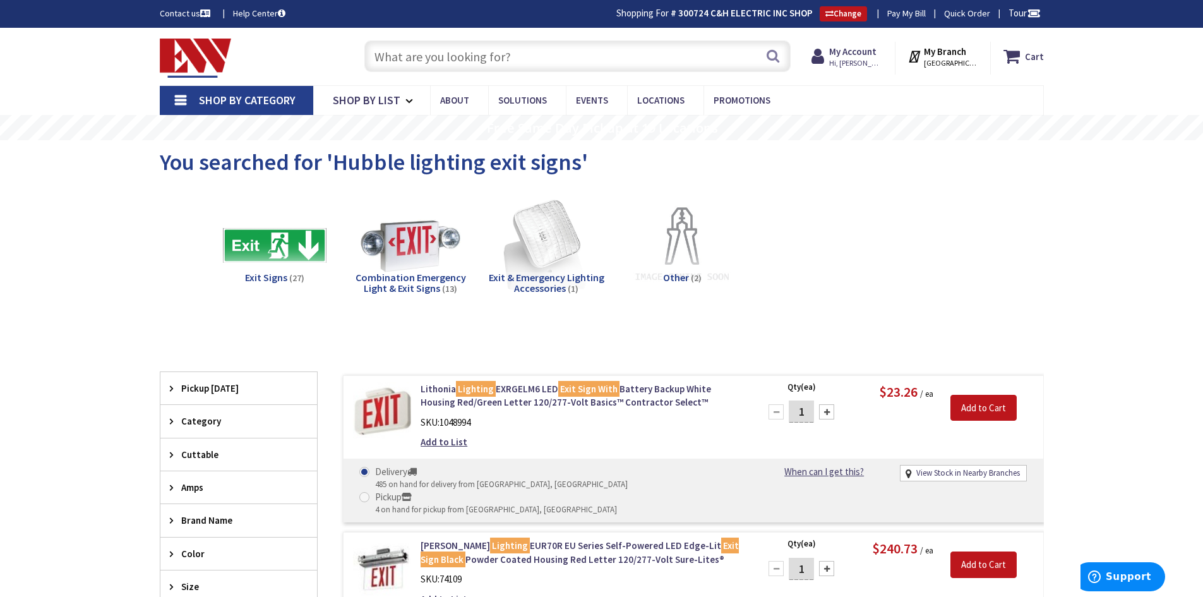
click at [446, 48] on input "text" at bounding box center [577, 56] width 426 height 32
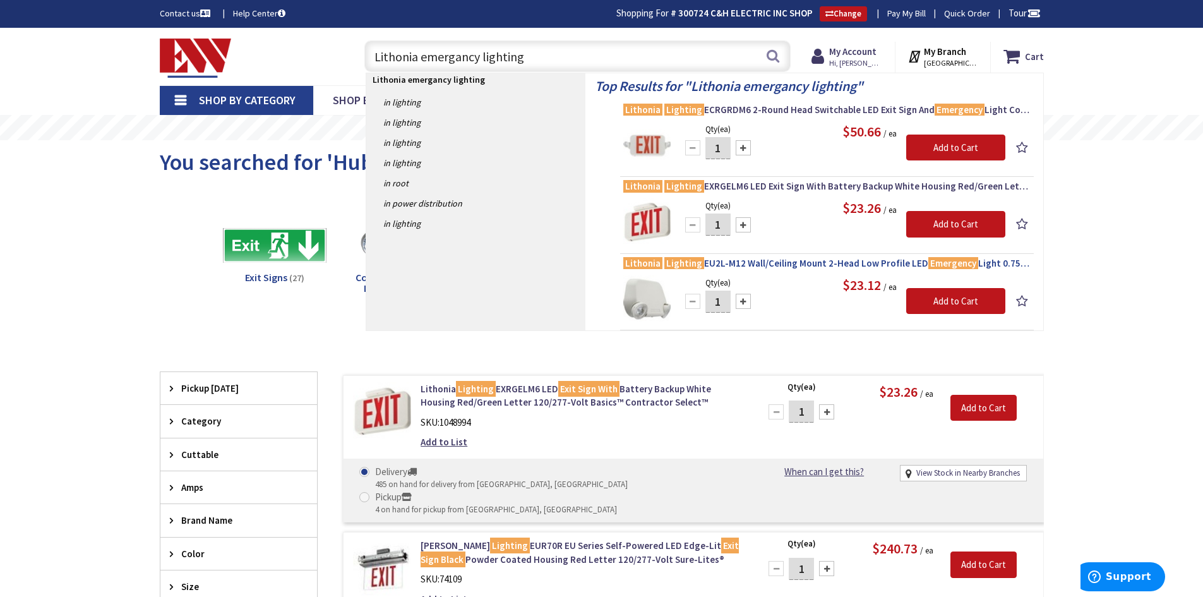
type input "Lithonia emergancy lighting"
click at [672, 263] on mark "Lighting" at bounding box center [684, 263] width 40 height 16
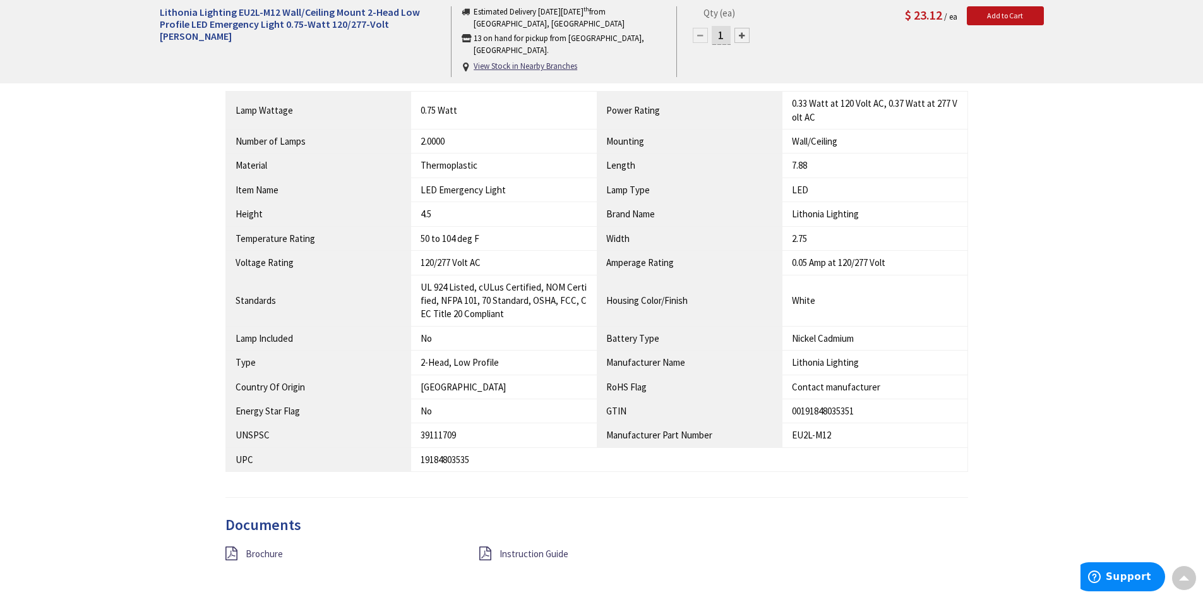
scroll to position [758, 0]
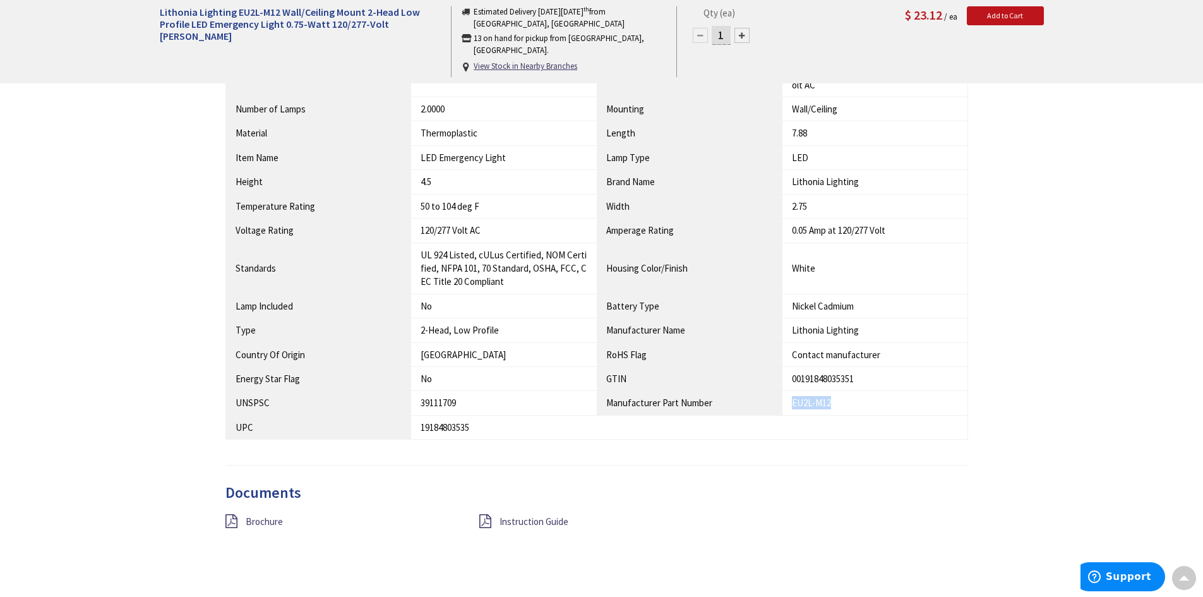
drag, startPoint x: 842, startPoint y: 405, endPoint x: 793, endPoint y: 405, distance: 48.6
click at [793, 405] on div "EU2L-M12" at bounding box center [875, 402] width 166 height 13
copy div "EU2L-M12"
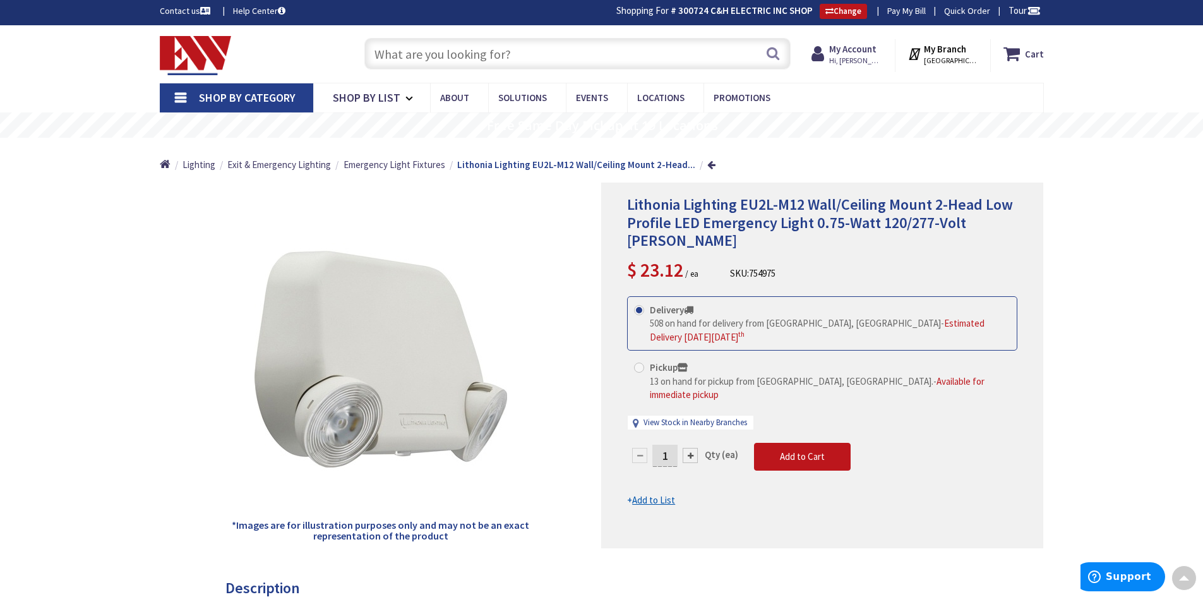
scroll to position [0, 0]
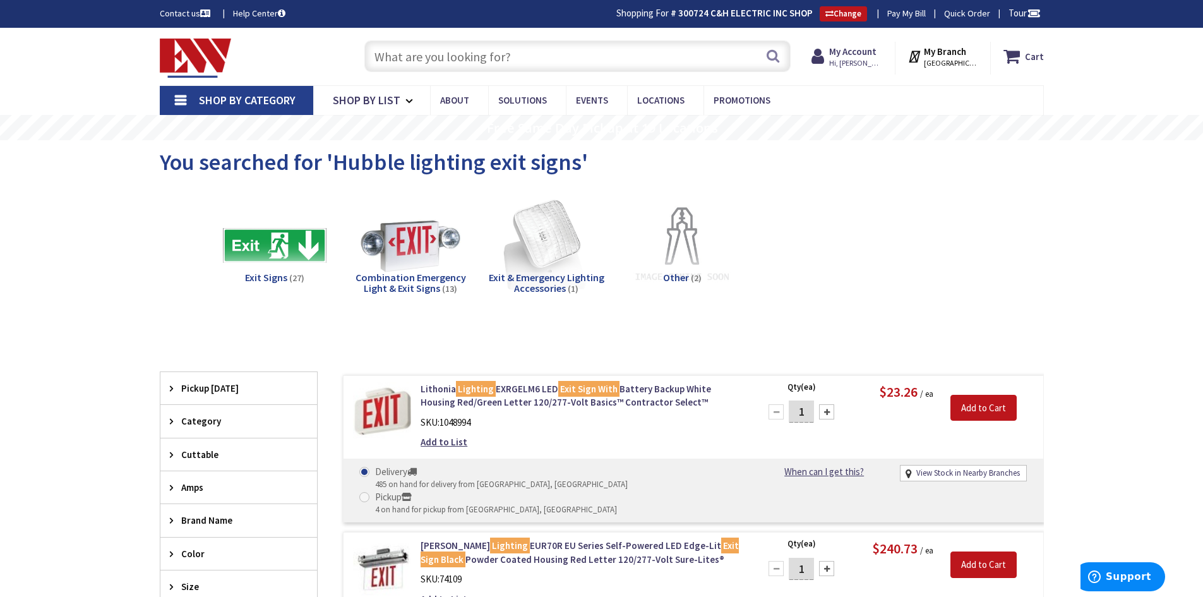
click at [395, 409] on img at bounding box center [382, 411] width 59 height 59
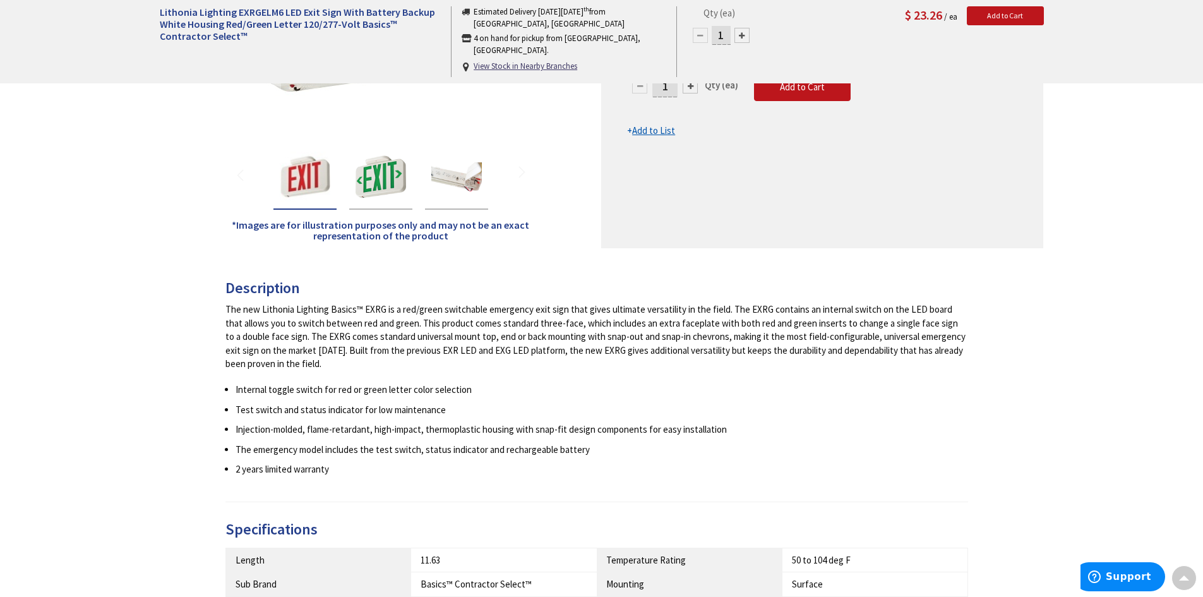
scroll to position [379, 0]
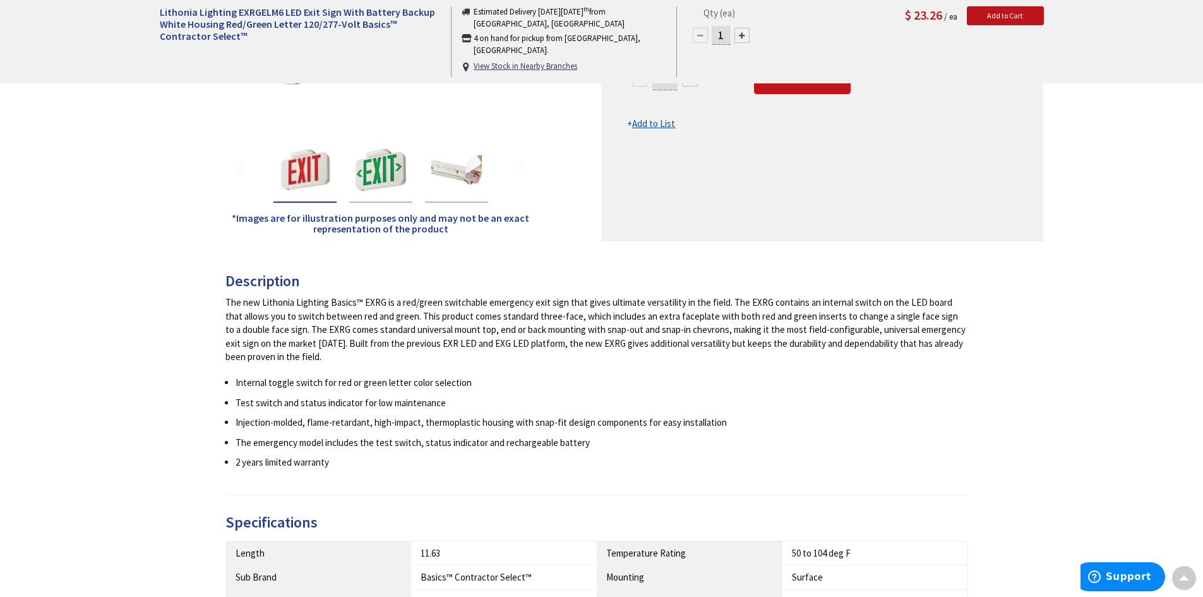
click at [446, 174] on img "Lithonia Lighting EXRGELM6 LED Exit Sign With Battery Backup White Housing Red/…" at bounding box center [456, 170] width 51 height 51
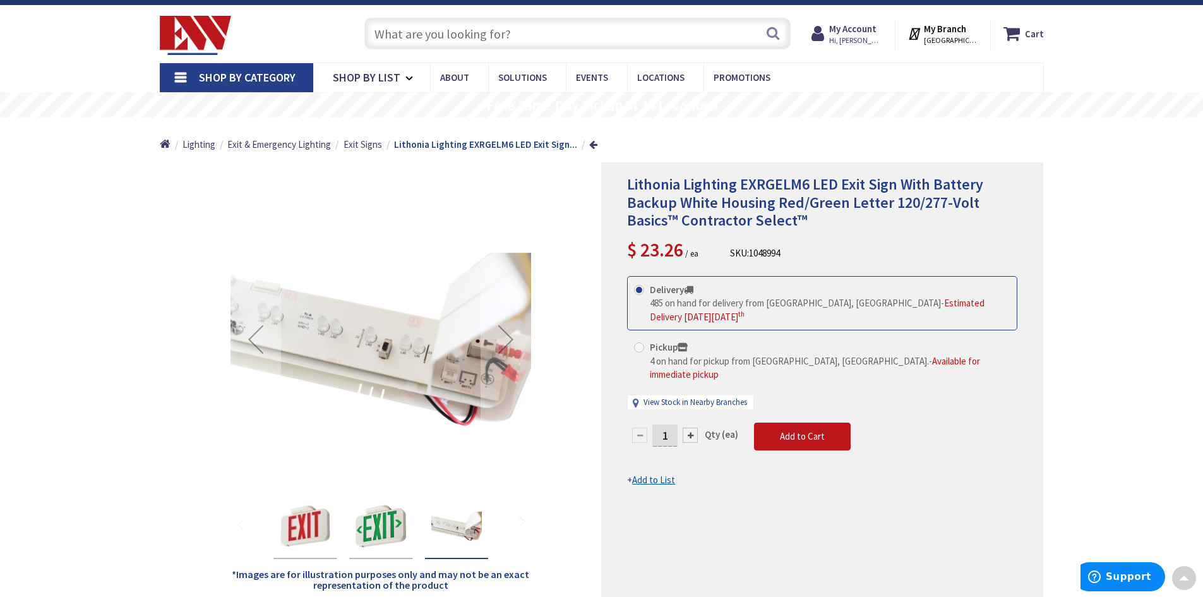
scroll to position [0, 0]
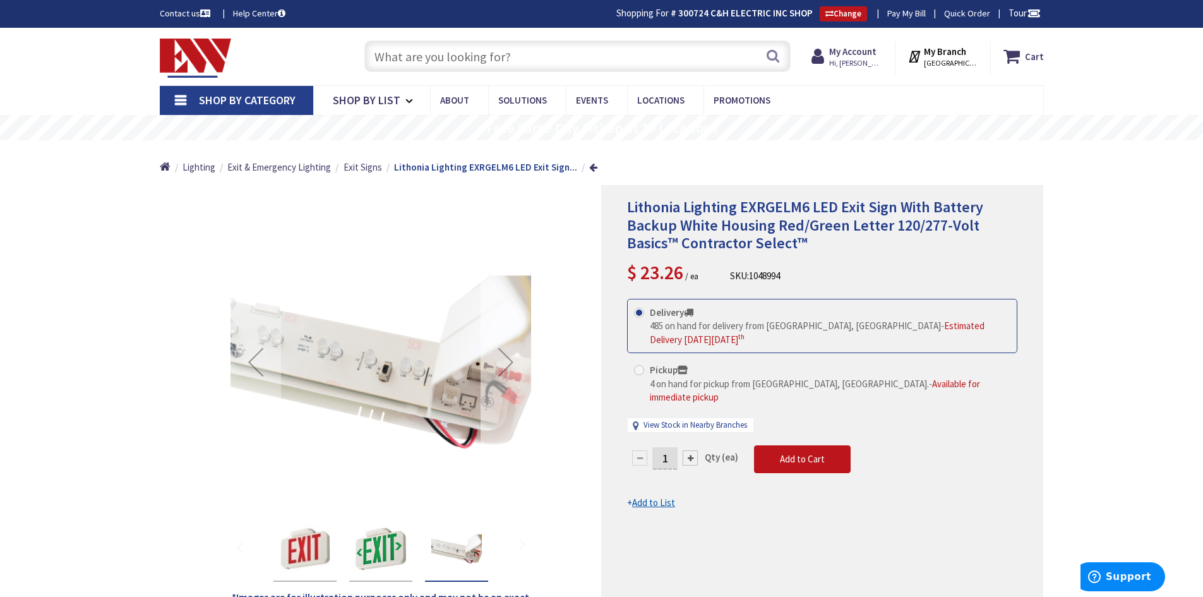
click at [501, 367] on div "Next" at bounding box center [505, 362] width 51 height 51
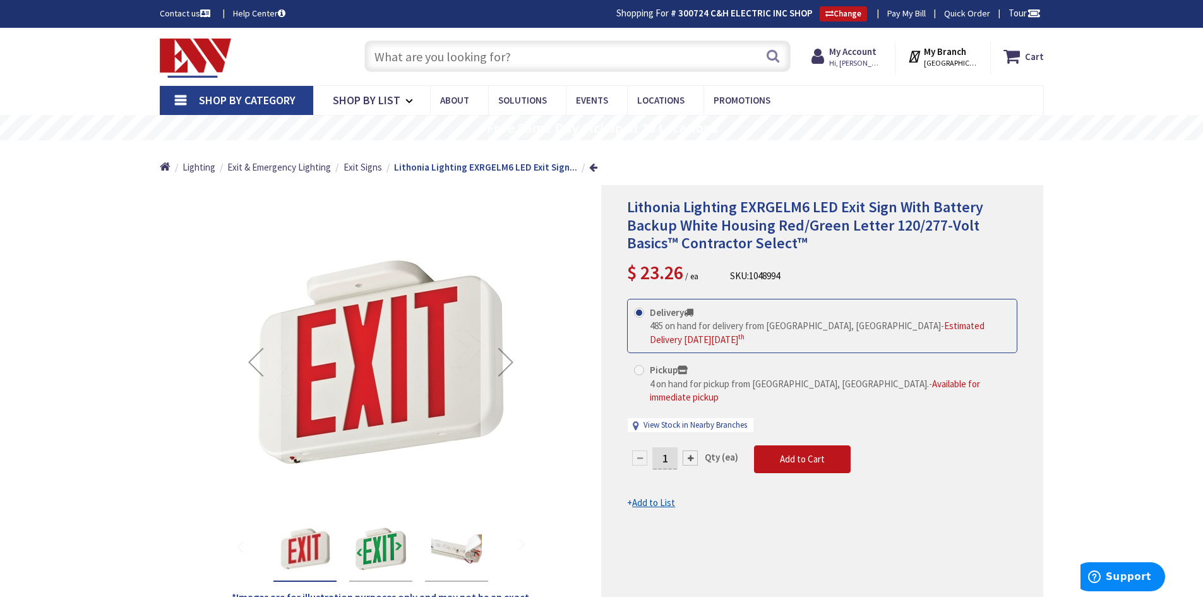
click at [501, 367] on div "Next" at bounding box center [505, 362] width 51 height 51
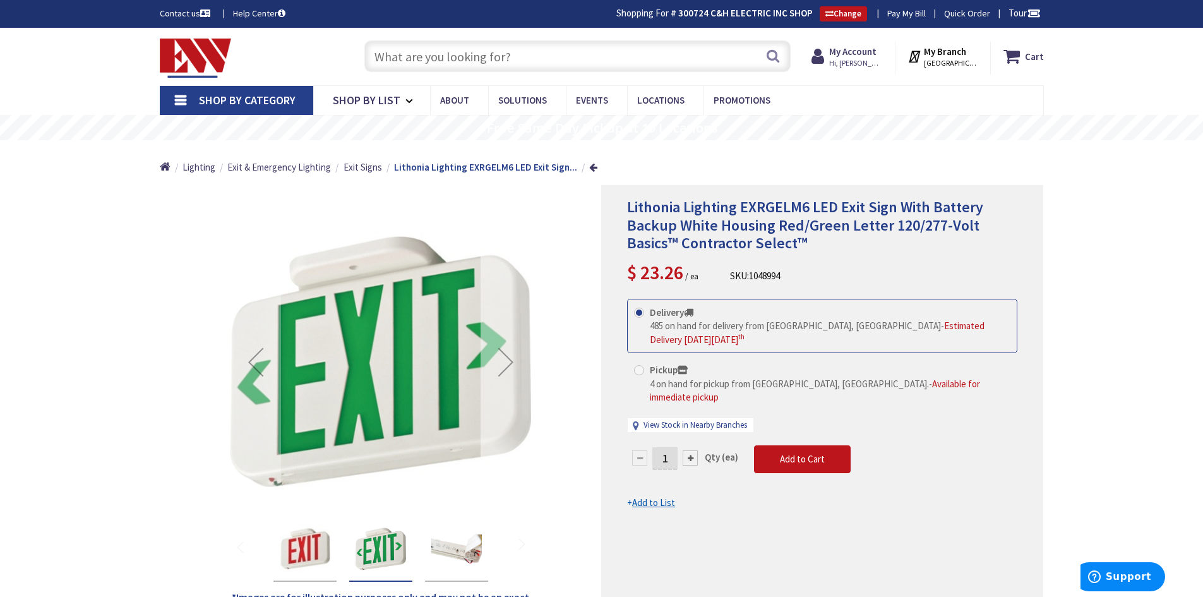
click at [501, 367] on div "Next" at bounding box center [505, 362] width 51 height 51
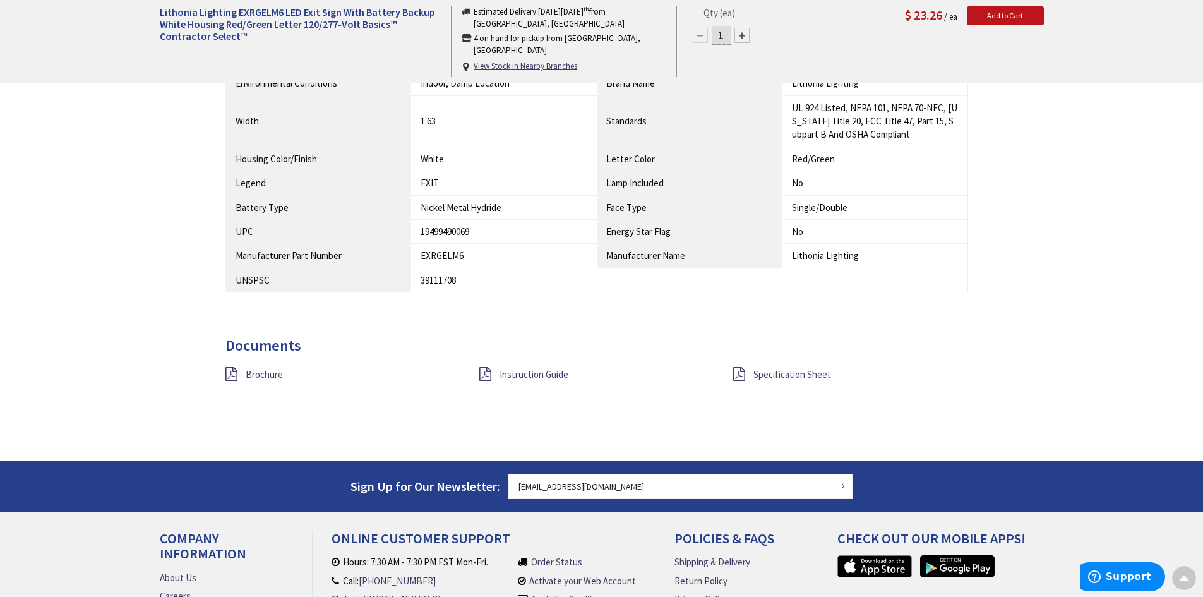
scroll to position [878, 0]
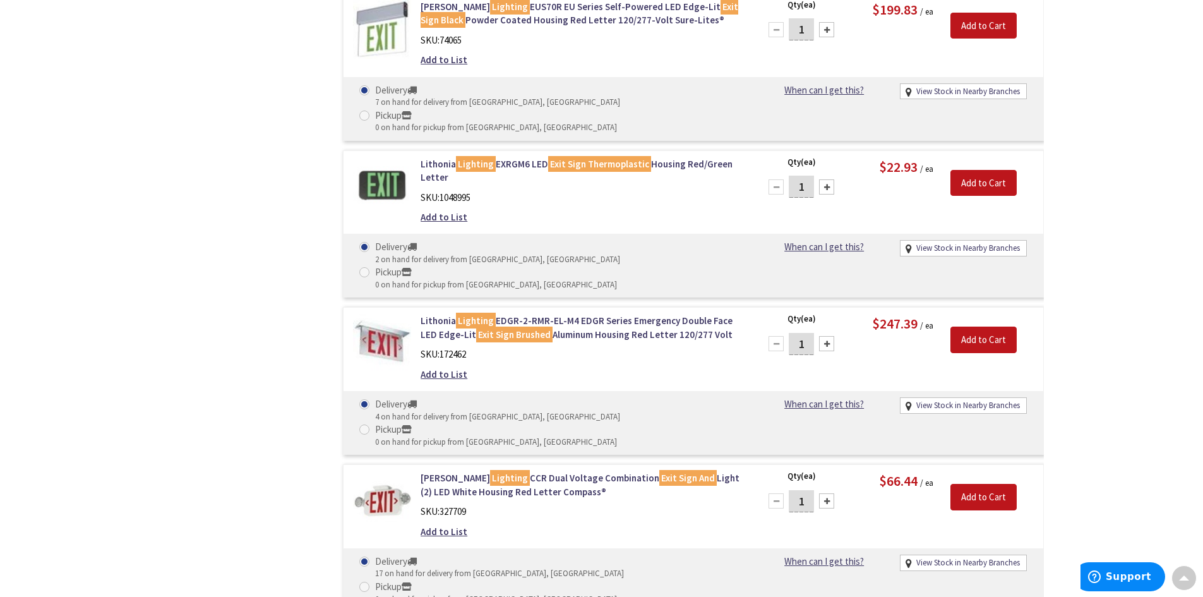
scroll to position [1012, 0]
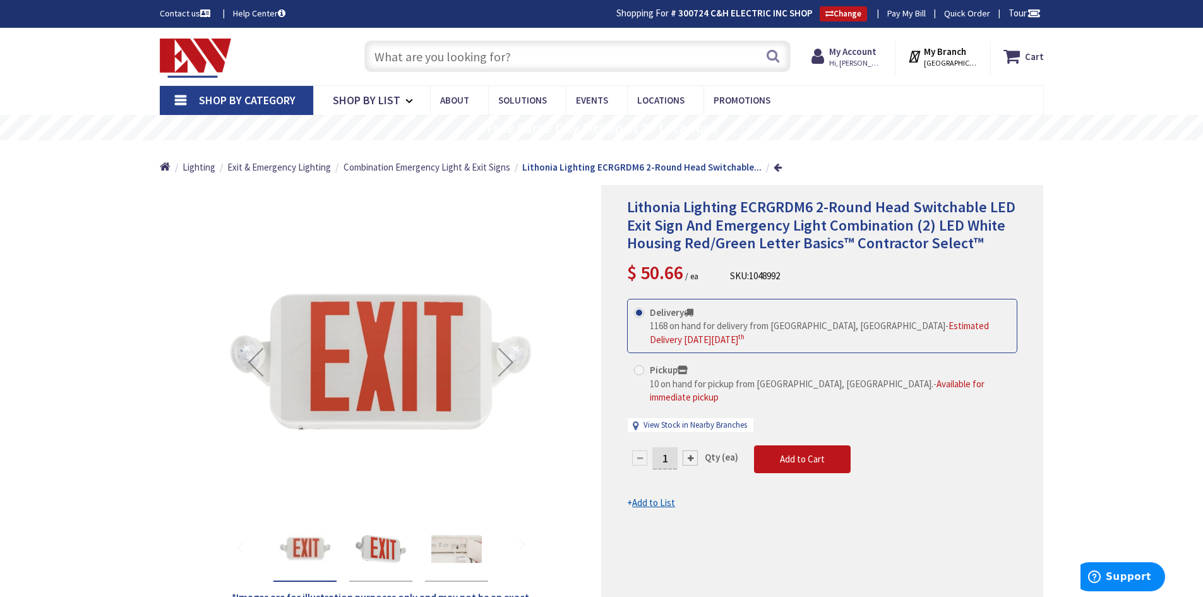
click at [508, 359] on div "Next" at bounding box center [505, 362] width 51 height 51
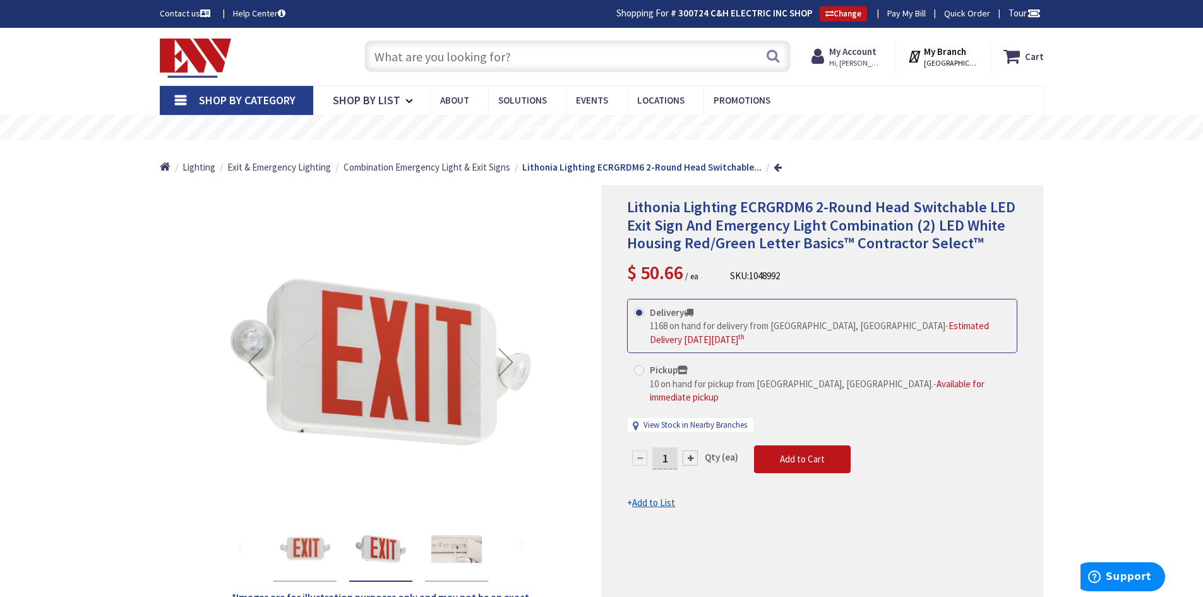
click at [508, 359] on div "Next" at bounding box center [505, 362] width 51 height 51
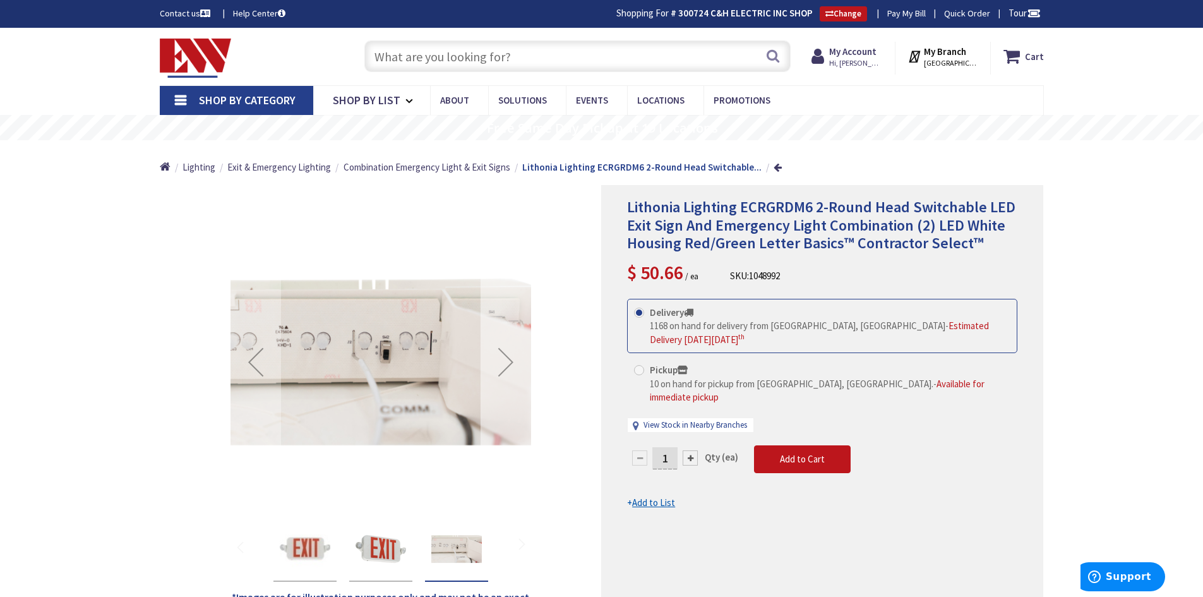
click at [508, 359] on div "Next" at bounding box center [505, 362] width 51 height 51
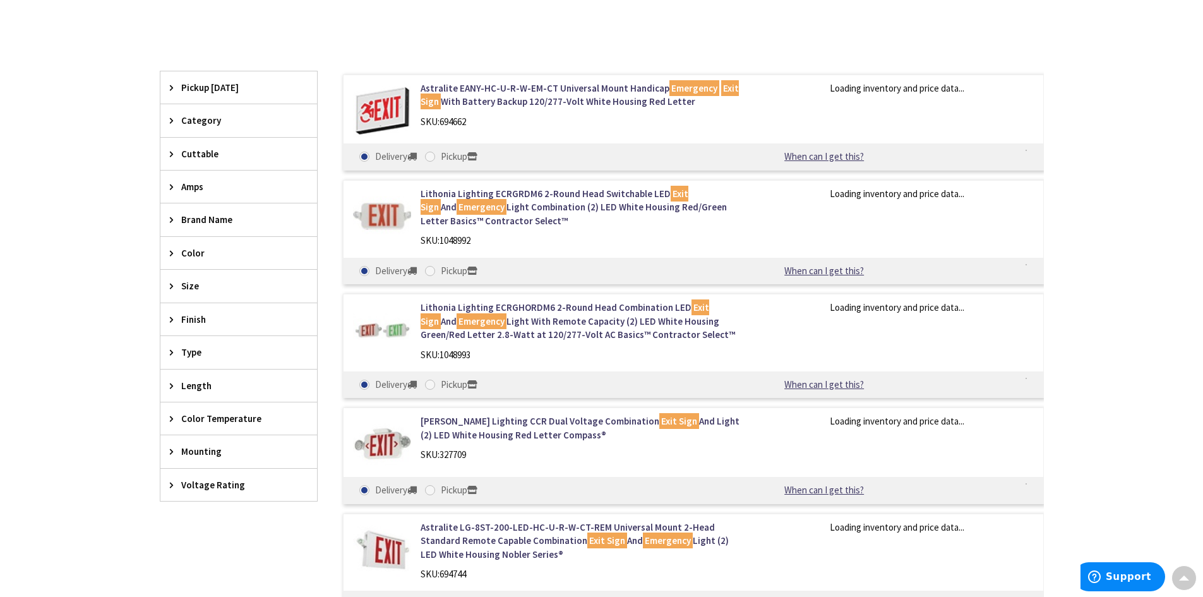
scroll to position [301, 0]
click at [213, 88] on span "Pickup [DATE]" at bounding box center [232, 87] width 103 height 13
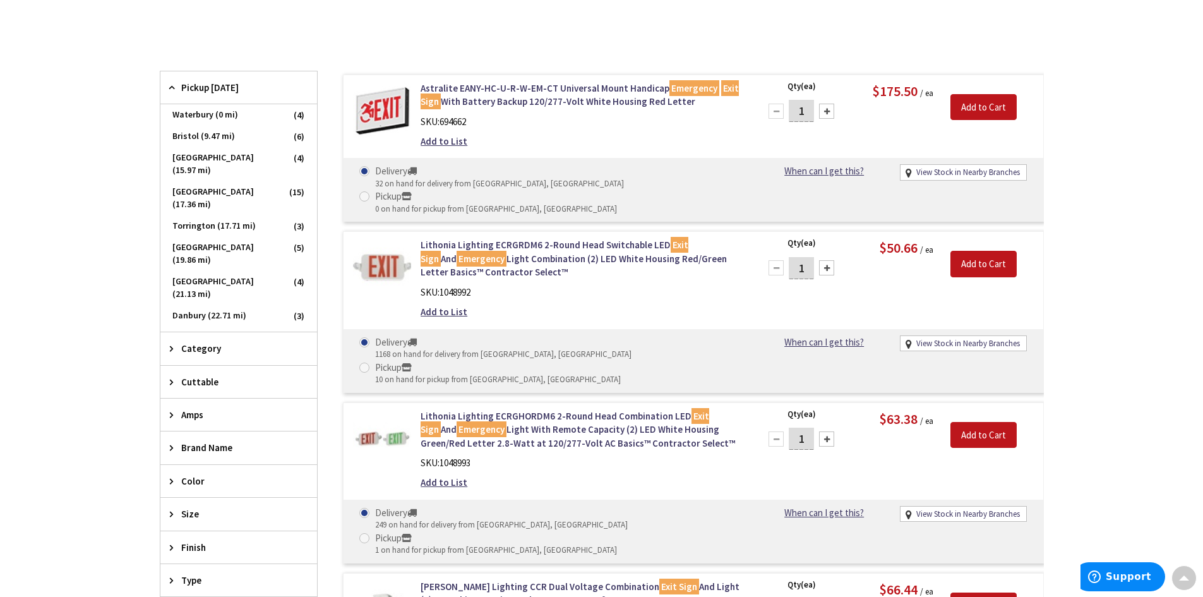
click at [213, 88] on span "Pickup [DATE]" at bounding box center [232, 87] width 103 height 13
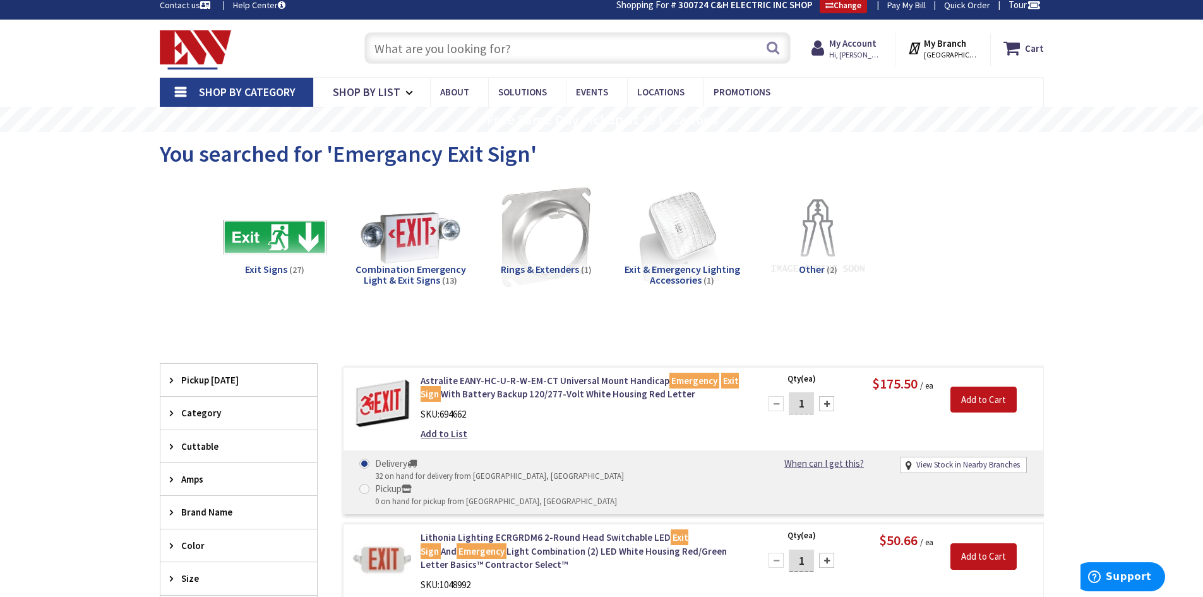
scroll to position [0, 0]
